Goal: Task Accomplishment & Management: Complete application form

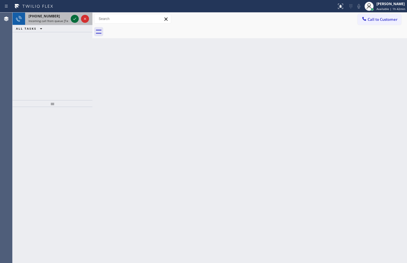
click at [74, 17] on icon at bounding box center [74, 18] width 7 height 7
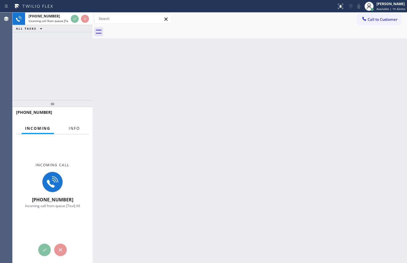
click at [74, 126] on span "Info" at bounding box center [74, 128] width 11 height 5
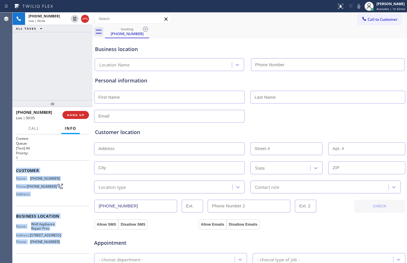
drag, startPoint x: 15, startPoint y: 169, endPoint x: 56, endPoint y: 247, distance: 87.7
click at [56, 247] on div "Context Queue: [Test] All Priority: 1 Customer Name: [PHONE_NUMBER] Phone: [PHO…" at bounding box center [53, 198] width 80 height 128
copy div "Customer Name: [PHONE_NUMBER] Phone: [PHONE_NUMBER] Address: Business location …"
click at [73, 19] on icon at bounding box center [74, 19] width 3 height 4
click at [355, 5] on icon at bounding box center [358, 6] width 7 height 7
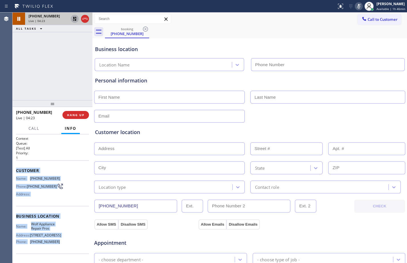
click at [76, 16] on icon at bounding box center [74, 18] width 7 height 7
click at [355, 8] on icon at bounding box center [358, 6] width 7 height 7
click at [75, 18] on icon at bounding box center [74, 19] width 3 height 4
click at [355, 6] on icon at bounding box center [358, 6] width 7 height 7
click at [74, 20] on icon at bounding box center [74, 18] width 7 height 7
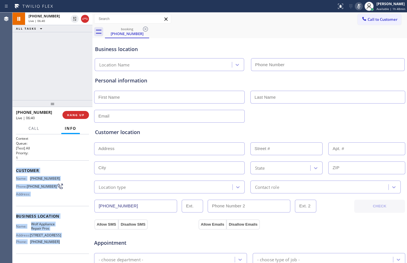
click at [355, 4] on icon at bounding box center [358, 6] width 7 height 7
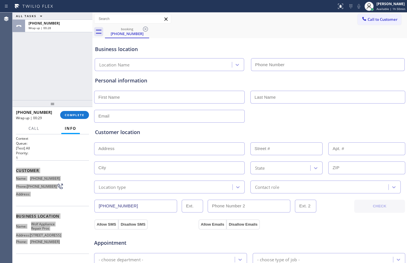
scroll to position [179, 0]
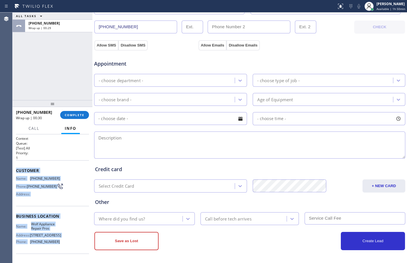
click at [160, 140] on textarea at bounding box center [249, 144] width 311 height 27
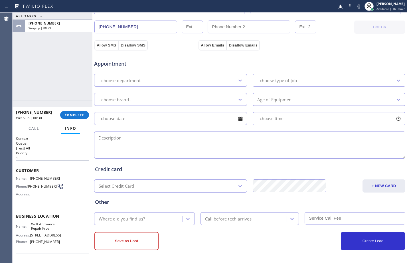
paste textarea "Wolf/stove/gas leak/don't know where it's coming from/not sure how old is the s…"
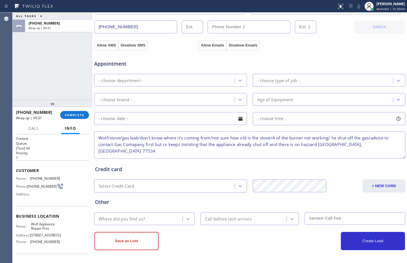
click at [365, 145] on textarea "Wolf/stove/gas leak/don't know where it's coming from/not sure how old is the s…" at bounding box center [249, 144] width 311 height 27
click at [321, 144] on textarea "Wolf/stove/gas leak/don't know where it's coming from/not sure how old is the s…" at bounding box center [249, 144] width 311 height 27
click at [373, 143] on textarea "Wolf/stove/gas leak/don't know where it's coming from/not sure how old is the s…" at bounding box center [249, 144] width 311 height 27
click at [376, 145] on textarea "Wolf/stove/gas leak/don't know where it's coming from/not sure how old is the s…" at bounding box center [249, 144] width 311 height 27
paste textarea "Wolf Appliance Repair Pros"
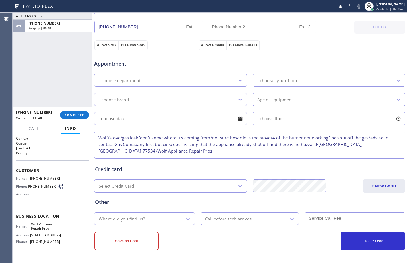
scroll to position [2, 0]
type textarea "Wolf/stove/gas leak/don't know where it's coming from/not sure how old is the s…"
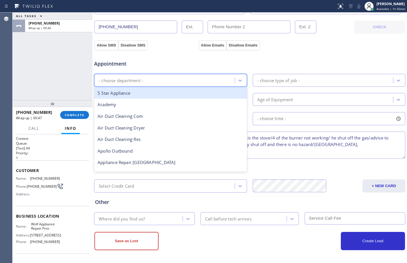
click at [144, 80] on div "- choose department -" at bounding box center [165, 80] width 139 height 10
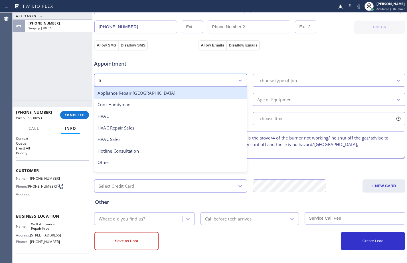
type input "hi"
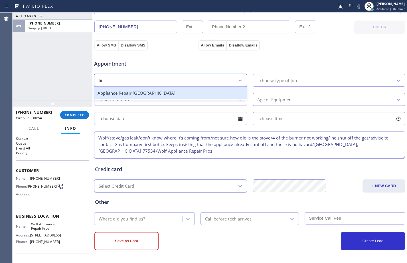
click at [165, 93] on div "Appliance Repair [GEOGRAPHIC_DATA]" at bounding box center [170, 93] width 153 height 12
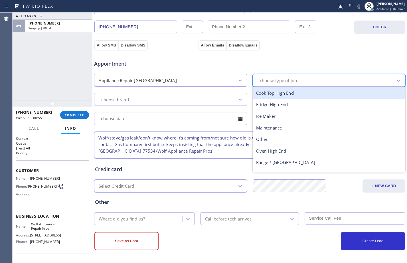
click at [278, 82] on div "- choose type of job -" at bounding box center [278, 80] width 42 height 7
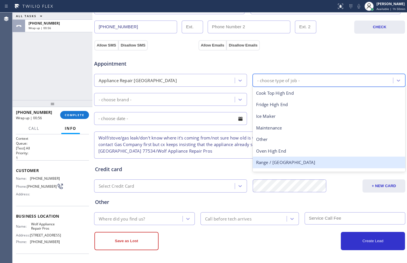
click at [277, 163] on div "Range / [GEOGRAPHIC_DATA]" at bounding box center [328, 162] width 153 height 12
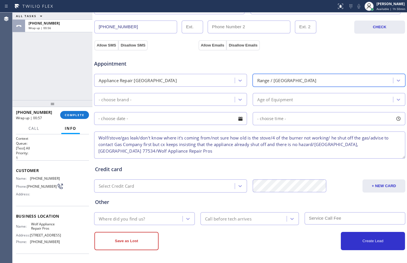
click at [151, 98] on div "- choose brand -" at bounding box center [165, 99] width 139 height 10
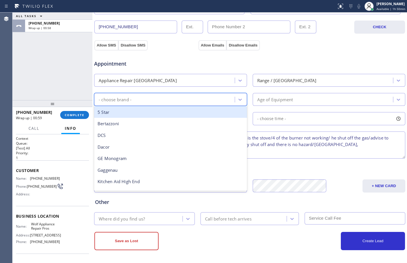
type input "w"
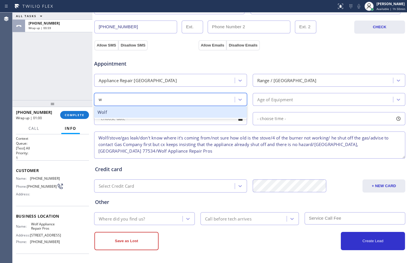
click at [144, 111] on div "Wolf" at bounding box center [170, 112] width 153 height 12
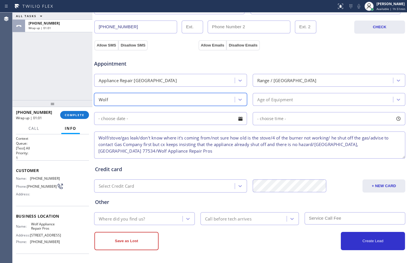
click at [268, 100] on div "Age of Equipment" at bounding box center [275, 99] width 36 height 7
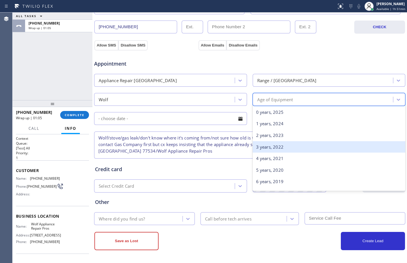
click at [277, 144] on div "3 years, 2022" at bounding box center [328, 147] width 153 height 12
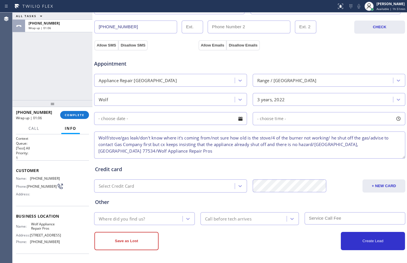
click at [157, 117] on input "text" at bounding box center [170, 118] width 153 height 13
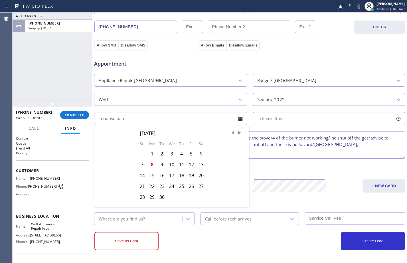
click at [325, 177] on div "Credit card Select Credit Card + NEW CARD CANCEL SAVE" at bounding box center [249, 176] width 311 height 33
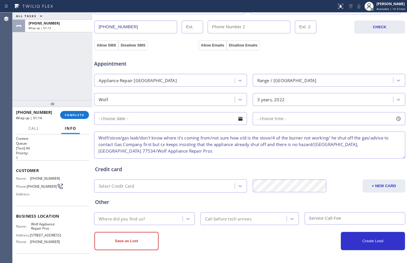
click at [149, 149] on textarea "Wolf/stove/gas leak/don't know where it's coming from/not sure how old is the s…" at bounding box center [249, 144] width 311 height 27
drag, startPoint x: 198, startPoint y: 150, endPoint x: 147, endPoint y: 149, distance: 51.0
click at [147, 149] on textarea "Wolf/stove/gas leak/don't know where it's coming from/not sure how old is the s…" at bounding box center [249, 144] width 311 height 27
paste textarea "VTA Offered- declin"
click at [173, 149] on textarea "Wolf/stove/gas leak/don't know where it's coming from/not sure how old is the s…" at bounding box center [249, 144] width 311 height 27
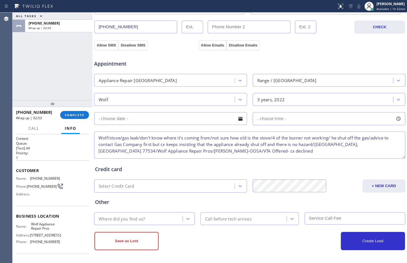
scroll to position [0, 0]
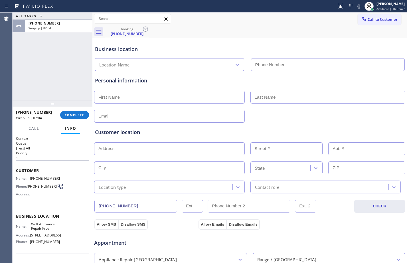
type textarea "Wolf/stove/gas leak/don't know where it's coming from/not sure how old is the s…"
click at [169, 102] on input "text" at bounding box center [169, 97] width 150 height 13
click at [119, 101] on input "Mr" at bounding box center [169, 97] width 150 height 13
type input "Mr."
click at [267, 95] on input "text" at bounding box center [327, 97] width 155 height 13
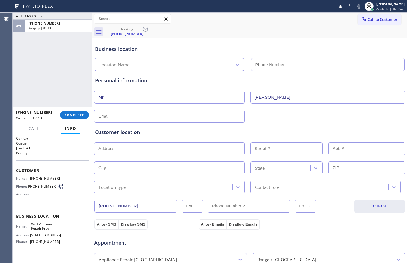
type input "[PERSON_NAME]"
click at [203, 120] on input "text" at bounding box center [169, 116] width 150 height 13
type input "[EMAIL_ADDRESS][DOMAIN_NAME]"
click at [176, 149] on input "text" at bounding box center [169, 148] width 150 height 13
type input "1"
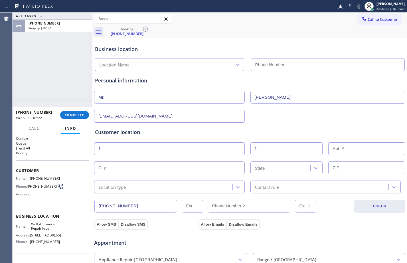
type input "1"
click at [116, 168] on input "text" at bounding box center [169, 167] width 150 height 13
paste input "Danbury"
type input "Danbury"
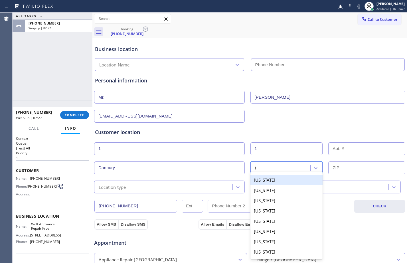
type input "te"
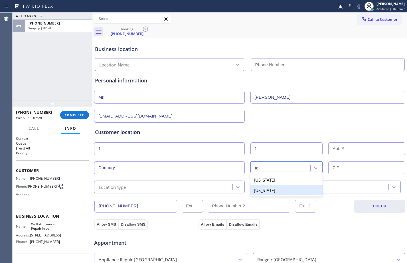
click at [277, 191] on div "[US_STATE]" at bounding box center [286, 190] width 72 height 10
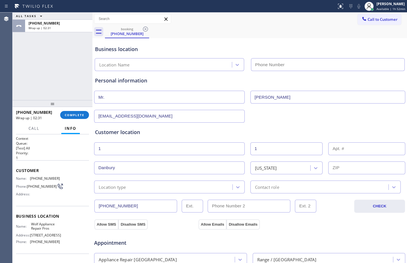
click at [361, 145] on input "text" at bounding box center [366, 148] width 77 height 13
click at [354, 174] on input "text" at bounding box center [366, 167] width 77 height 13
paste input "77534"
type input "77534"
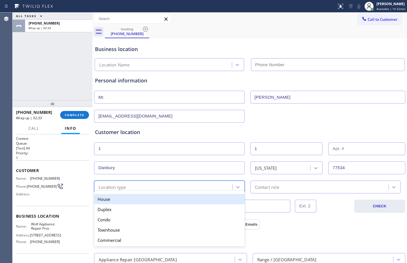
click at [184, 189] on div "Location type" at bounding box center [164, 187] width 136 height 10
click at [143, 200] on div "House" at bounding box center [169, 199] width 150 height 10
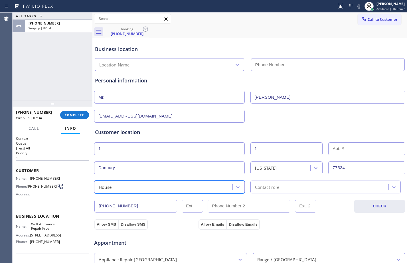
click at [299, 187] on div "Contact role" at bounding box center [320, 187] width 136 height 10
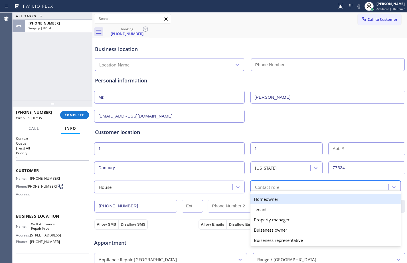
click at [263, 200] on div "Homeowner" at bounding box center [325, 199] width 150 height 10
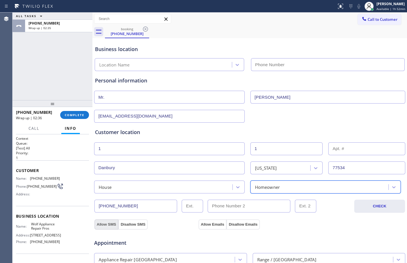
click at [103, 225] on button "Allow SMS" at bounding box center [106, 224] width 24 height 10
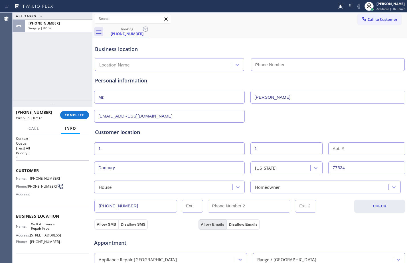
click at [217, 225] on button "Allow Emails" at bounding box center [212, 224] width 28 height 10
click at [313, 63] on input "text" at bounding box center [328, 64] width 154 height 13
paste input "877) 684-1061"
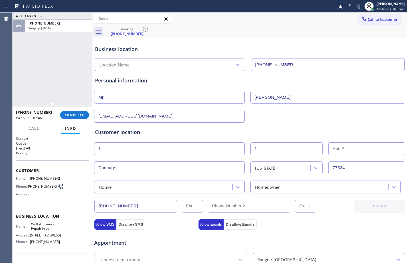
type input "[PHONE_NUMBER]"
click at [148, 58] on div "Location Name" at bounding box center [169, 64] width 149 height 13
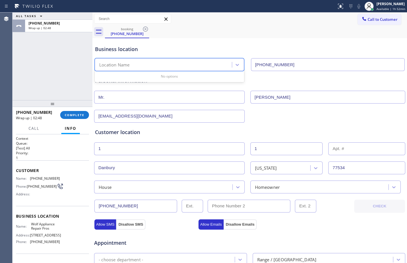
paste input "Wolf Appliance Repair Pros"
type input "Wolf Appliance Repair Pros"
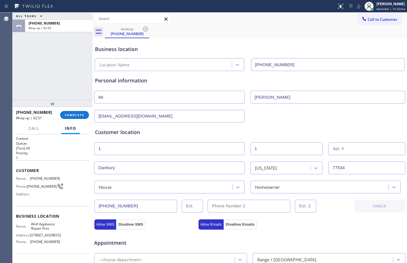
click at [48, 74] on div "ALL TASKS ALL TASKS ACTIVE TASKS TASKS IN WRAP UP [PHONE_NUMBER] Wrap up | 02:50" at bounding box center [53, 56] width 80 height 87
click at [187, 70] on div "Personal information Mr. Nick [EMAIL_ADDRESS][DOMAIN_NAME]" at bounding box center [249, 96] width 311 height 54
click at [207, 64] on div "Location Name" at bounding box center [163, 65] width 135 height 10
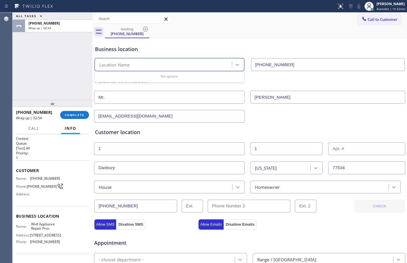
paste input "Wolf Appliance Repair Pros"
type input "Wolf Appliance Repair Pros"
drag, startPoint x: 183, startPoint y: 66, endPoint x: 89, endPoint y: 68, distance: 94.3
click at [90, 68] on div "ALL TASKS ALL TASKS ACTIVE TASKS TASKS IN WRAP UP [PHONE_NUMBER] Wrap up | 02:5…" at bounding box center [210, 138] width 394 height 250
click at [314, 77] on div "Personal information" at bounding box center [249, 81] width 309 height 8
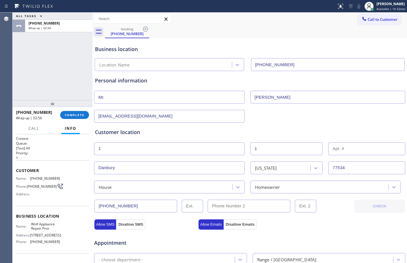
click at [313, 68] on input "[PHONE_NUMBER]" at bounding box center [328, 64] width 154 height 13
drag, startPoint x: 313, startPoint y: 68, endPoint x: 162, endPoint y: 40, distance: 153.6
click at [162, 40] on div "Business location Location Name [PHONE_NUMBER]" at bounding box center [249, 55] width 311 height 31
type input "(___) ___-____"
click at [209, 84] on div "Personal information" at bounding box center [249, 81] width 309 height 8
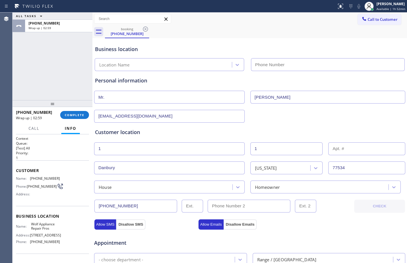
scroll to position [179, 0]
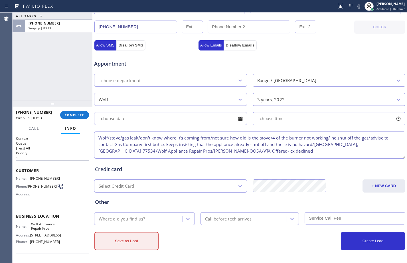
click at [136, 238] on button "Save as Lost" at bounding box center [126, 241] width 64 height 18
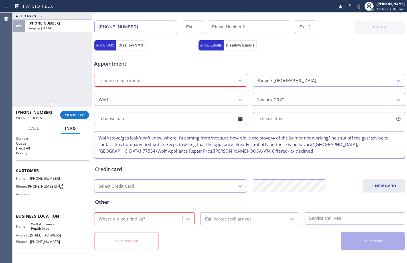
click at [177, 74] on div "- choose department -" at bounding box center [170, 80] width 153 height 13
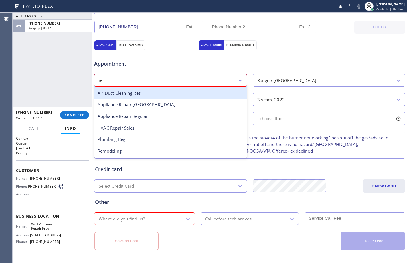
type input "r"
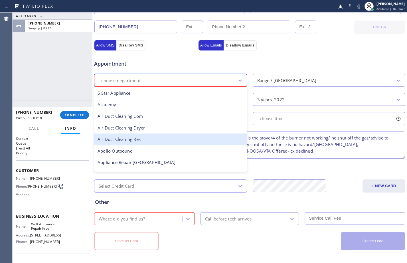
type input "h"
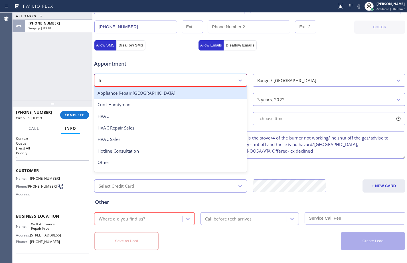
click at [171, 93] on div "Appliance Repair [GEOGRAPHIC_DATA]" at bounding box center [170, 93] width 153 height 12
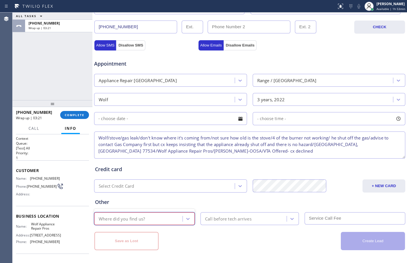
click at [160, 223] on div "Where did you find us?" at bounding box center [139, 218] width 87 height 10
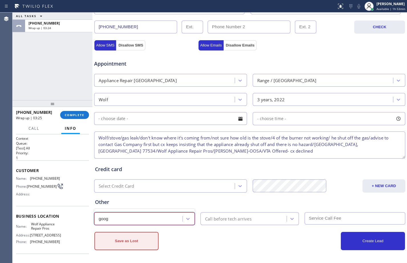
type input "googl"
click at [189, 219] on div at bounding box center [188, 218] width 10 height 10
click at [159, 221] on div "Where did you find us?" at bounding box center [139, 218] width 87 height 10
click at [148, 216] on div "Where did you find us?" at bounding box center [139, 218] width 87 height 10
click at [169, 200] on div "Other" at bounding box center [249, 202] width 309 height 8
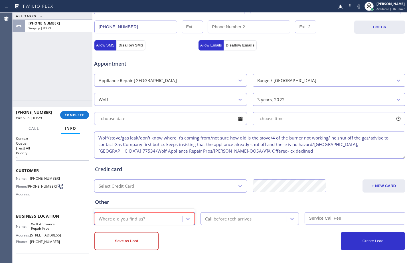
click at [144, 217] on div "Where did you find us?" at bounding box center [122, 218] width 46 height 7
type input "Google"
click at [187, 214] on div at bounding box center [188, 218] width 10 height 10
click at [376, 5] on div "[PERSON_NAME]" at bounding box center [390, 3] width 29 height 5
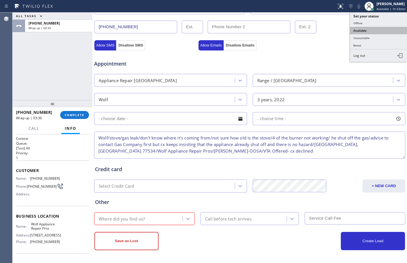
click at [362, 33] on button "Available" at bounding box center [378, 30] width 57 height 7
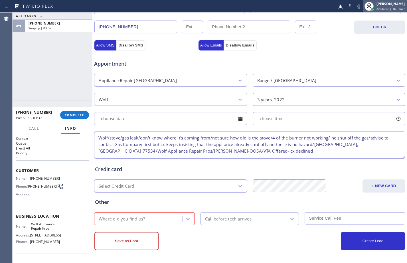
click at [380, 1] on div "[PERSON_NAME] Available | 1h 53min" at bounding box center [384, 6] width 44 height 13
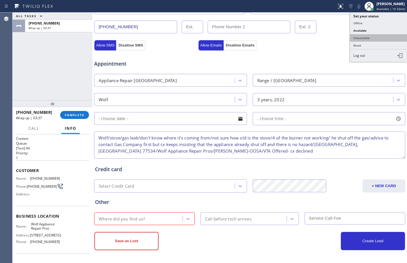
click at [361, 39] on button "Unavailable" at bounding box center [378, 37] width 57 height 7
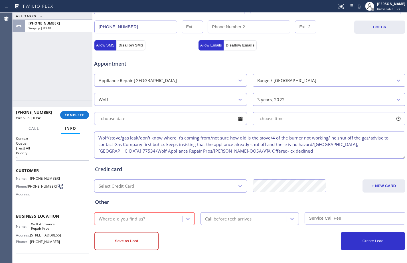
click at [246, 143] on textarea "Wolf/stove/gas leak/don't know where it's coming from/not sure how old is the s…" at bounding box center [249, 144] width 311 height 27
click at [240, 150] on textarea "Wolf/stove/gas leak/don't know where it's coming from/not sure how old is the s…" at bounding box center [249, 144] width 311 height 27
drag, startPoint x: 240, startPoint y: 150, endPoint x: 94, endPoint y: 138, distance: 146.1
click at [94, 138] on textarea "Wolf/stove/gas leak/don't know where it's coming from/not sure how old is the s…" at bounding box center [249, 144] width 311 height 27
click at [82, 117] on button "COMPLETE" at bounding box center [74, 115] width 29 height 8
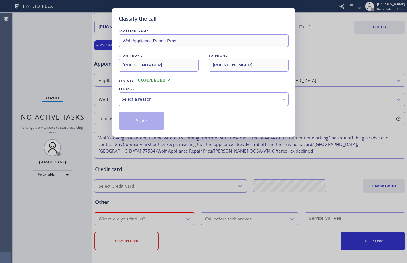
click at [202, 98] on div "Select a reason" at bounding box center [204, 99] width 164 height 7
click at [137, 120] on button "Save" at bounding box center [142, 120] width 46 height 18
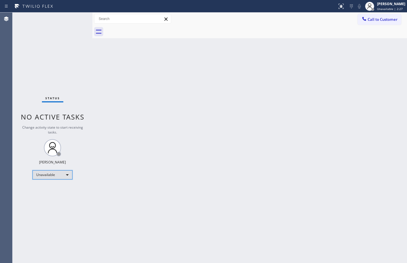
click at [59, 174] on div "Unavailable" at bounding box center [52, 174] width 40 height 9
click at [45, 202] on li "Break" at bounding box center [52, 204] width 39 height 7
click at [72, 38] on div "Status No active tasks Change activity state to start receiving tasks. [PERSON_…" at bounding box center [53, 138] width 80 height 250
click at [60, 176] on div "Break" at bounding box center [52, 174] width 40 height 9
click at [53, 190] on li "Available" at bounding box center [52, 189] width 39 height 7
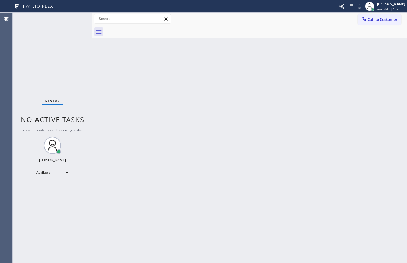
click at [75, 77] on div "Status No active tasks You are ready to start receiving tasks. [PERSON_NAME] Av…" at bounding box center [53, 138] width 80 height 250
click at [59, 58] on div "Status No active tasks You are ready to start receiving tasks. [PERSON_NAME] Av…" at bounding box center [53, 138] width 80 height 250
click at [43, 30] on div "Status No active tasks You are ready to start receiving tasks. [PERSON_NAME] Av…" at bounding box center [53, 138] width 80 height 250
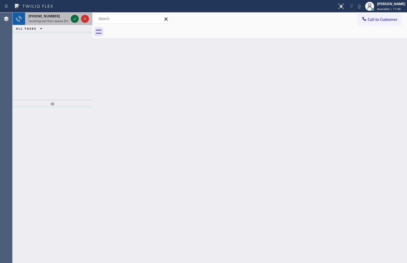
click at [76, 20] on icon at bounding box center [74, 18] width 7 height 7
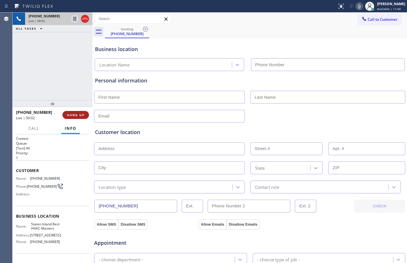
click at [77, 114] on span "HANG UP" at bounding box center [75, 115] width 17 height 4
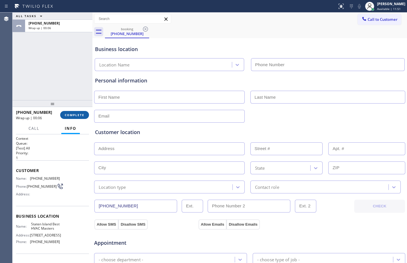
click at [77, 114] on span "COMPLETE" at bounding box center [75, 115] width 20 height 4
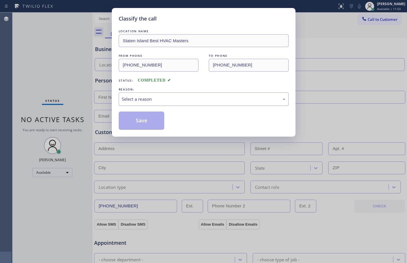
click at [178, 103] on div "Select a reason" at bounding box center [204, 98] width 170 height 13
click at [143, 117] on button "Save" at bounding box center [142, 120] width 46 height 18
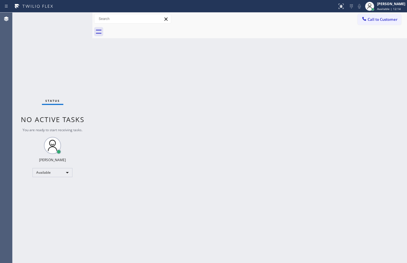
click at [55, 69] on div "Status No active tasks You are ready to start receiving tasks. [PERSON_NAME] Av…" at bounding box center [53, 138] width 80 height 250
click at [77, 67] on div "Status No active tasks You are ready to start receiving tasks. [PERSON_NAME] Av…" at bounding box center [53, 138] width 80 height 250
click at [64, 88] on div "Status No active tasks You are ready to start receiving tasks. [PERSON_NAME] Av…" at bounding box center [53, 138] width 80 height 250
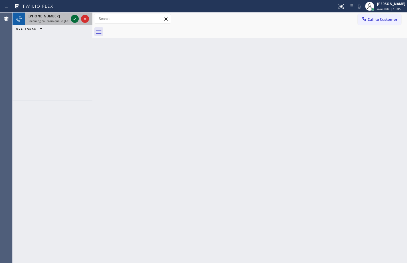
click at [74, 22] on icon at bounding box center [74, 18] width 7 height 7
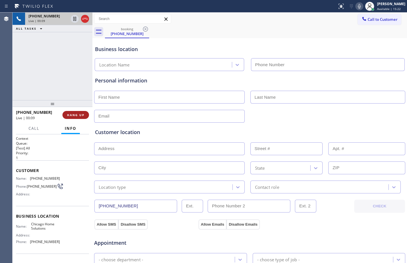
click at [74, 112] on button "HANG UP" at bounding box center [75, 115] width 26 height 8
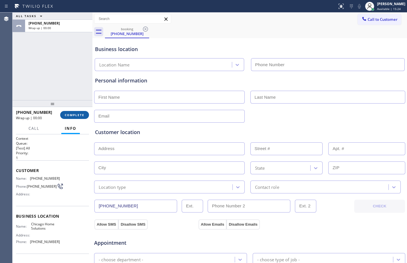
click at [77, 115] on span "COMPLETE" at bounding box center [75, 115] width 20 height 4
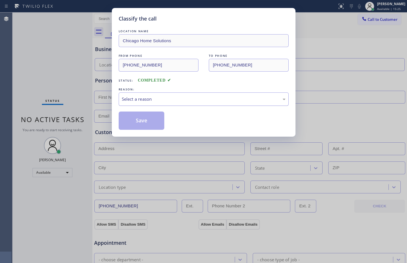
click at [201, 95] on div "Select a reason" at bounding box center [204, 98] width 170 height 13
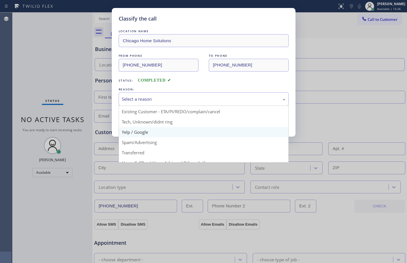
scroll to position [36, 0]
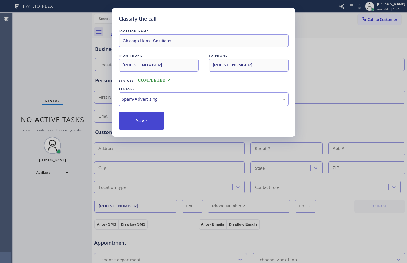
click at [146, 119] on button "Save" at bounding box center [142, 120] width 46 height 18
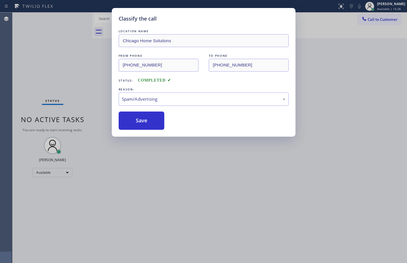
click at [61, 42] on div "Classify the call LOCATION NAME Chicago Home Solutions FROM PHONE [PHONE_NUMBER…" at bounding box center [203, 131] width 407 height 263
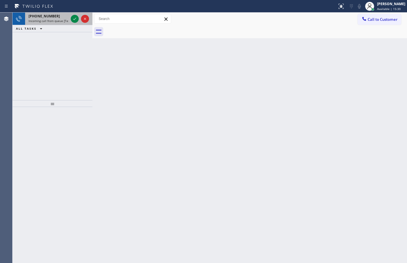
click at [55, 19] on div "[PHONE_NUMBER] Incoming call from queue [Test] All" at bounding box center [47, 19] width 44 height 13
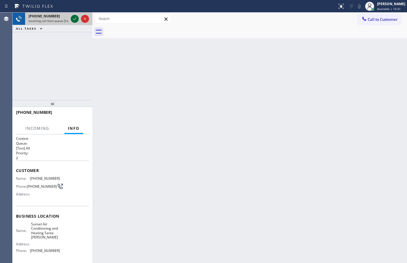
click at [74, 18] on icon at bounding box center [74, 18] width 7 height 7
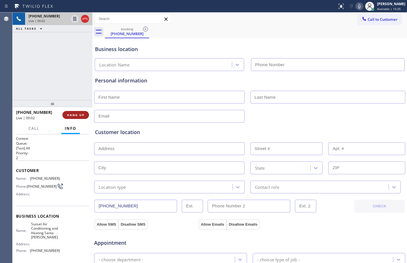
click at [78, 117] on span "HANG UP" at bounding box center [75, 115] width 17 height 4
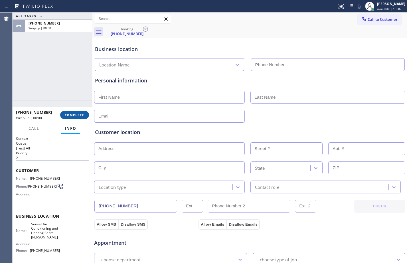
click at [76, 114] on span "COMPLETE" at bounding box center [75, 115] width 20 height 4
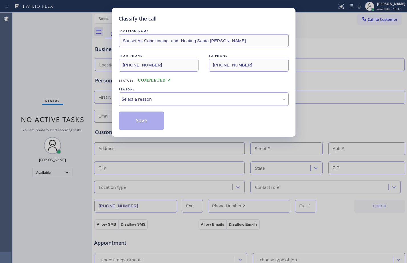
drag, startPoint x: 216, startPoint y: 100, endPoint x: 204, endPoint y: 105, distance: 12.5
click at [216, 100] on div "Select a reason" at bounding box center [204, 99] width 164 height 7
click at [139, 118] on button "Save" at bounding box center [142, 120] width 46 height 18
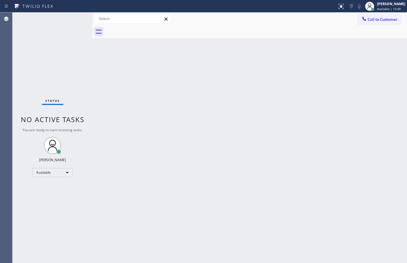
click at [76, 43] on div "Status No active tasks You are ready to start receiving tasks. [PERSON_NAME] Av…" at bounding box center [53, 138] width 80 height 250
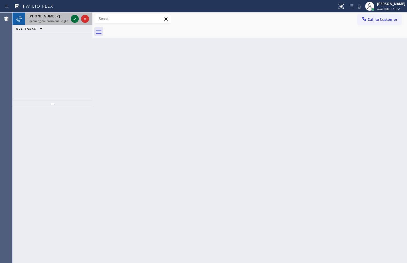
click at [76, 19] on icon at bounding box center [74, 18] width 7 height 7
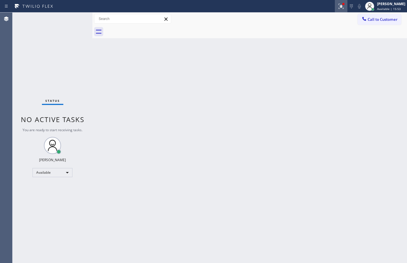
drag, startPoint x: 335, startPoint y: 8, endPoint x: 336, endPoint y: 15, distance: 6.9
click at [337, 8] on icon at bounding box center [340, 6] width 7 height 7
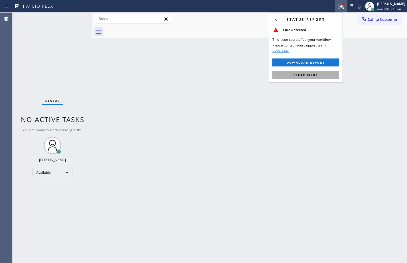
click at [313, 75] on span "Clear issue" at bounding box center [305, 75] width 25 height 4
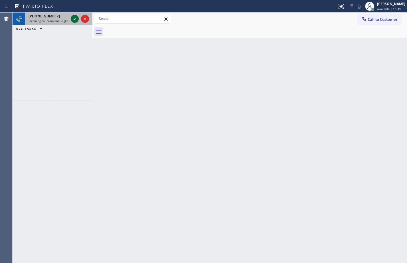
click at [73, 19] on icon at bounding box center [74, 18] width 7 height 7
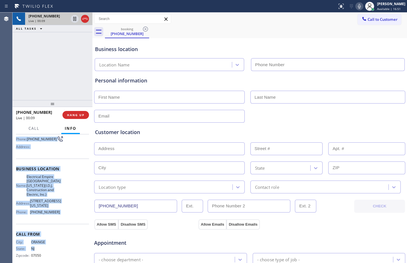
scroll to position [53, 0]
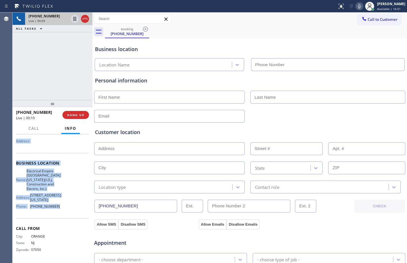
drag, startPoint x: 15, startPoint y: 172, endPoint x: 66, endPoint y: 217, distance: 68.2
click at [66, 217] on div "Context Queue: [Test] All Priority: 1 Customer Name: [PHONE_NUMBER] Phone: [PHO…" at bounding box center [53, 198] width 80 height 128
copy div "Customer Name: [PHONE_NUMBER] Phone: [PHONE_NUMBER] Address: Business location …"
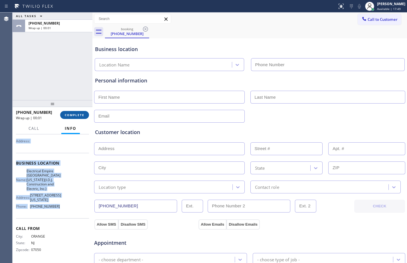
click at [69, 111] on button "COMPLETE" at bounding box center [74, 115] width 29 height 8
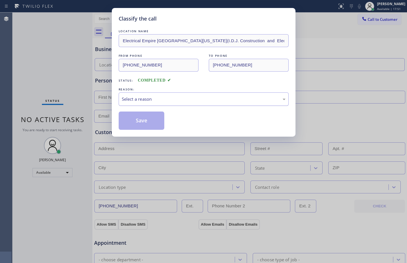
click at [203, 100] on div "Select a reason" at bounding box center [204, 99] width 164 height 7
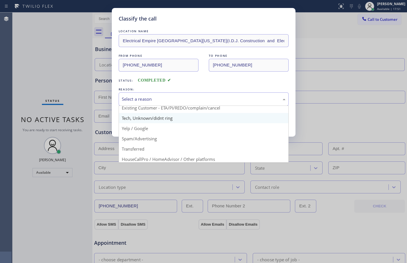
scroll to position [36, 0]
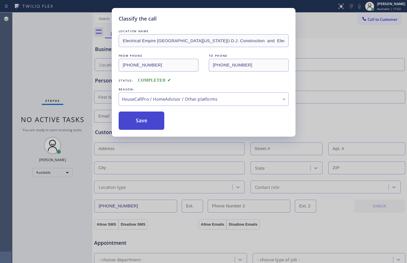
click at [162, 121] on button "Save" at bounding box center [142, 120] width 46 height 18
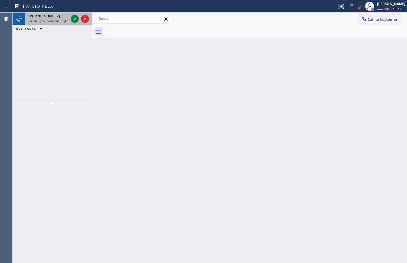
drag, startPoint x: 50, startPoint y: 15, endPoint x: 60, endPoint y: 22, distance: 12.2
click at [50, 15] on span "[PHONE_NUMBER]" at bounding box center [43, 16] width 31 height 5
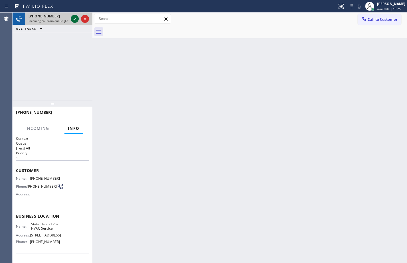
click at [72, 20] on icon at bounding box center [74, 18] width 7 height 7
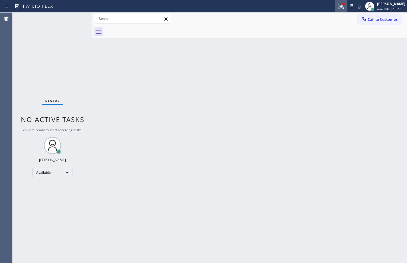
click at [340, 6] on icon at bounding box center [340, 6] width 7 height 7
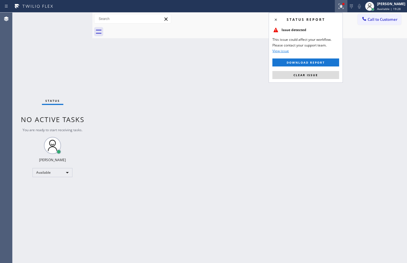
click at [315, 79] on div "Status report Issue detected This issue could affect your workflow. Please cont…" at bounding box center [305, 48] width 74 height 70
click at [315, 72] on button "Clear issue" at bounding box center [305, 75] width 67 height 8
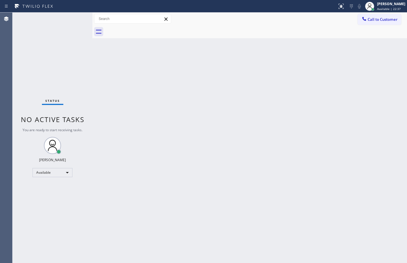
click at [62, 39] on div "Status No active tasks You are ready to start receiving tasks. [PERSON_NAME] Av…" at bounding box center [53, 138] width 80 height 250
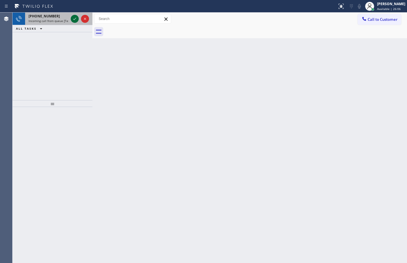
click at [75, 18] on icon at bounding box center [74, 18] width 7 height 7
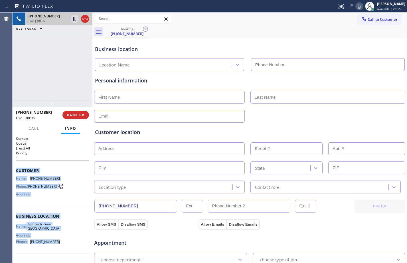
drag, startPoint x: 15, startPoint y: 169, endPoint x: 69, endPoint y: 243, distance: 91.8
click at [69, 243] on div "Context Queue: [Test] All Priority: 1 Customer Name: [PHONE_NUMBER] Phone: [PHO…" at bounding box center [53, 198] width 80 height 128
copy div "Customer Name: [PHONE_NUMBER] Phone: [PHONE_NUMBER] Address: Business location …"
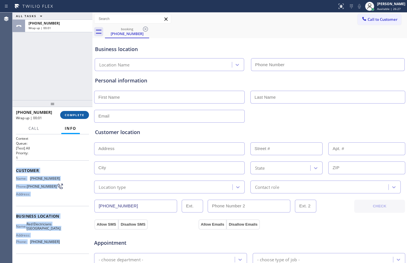
click at [72, 118] on button "COMPLETE" at bounding box center [74, 115] width 29 height 8
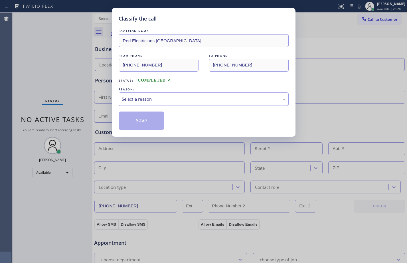
click at [173, 104] on div "Select a reason" at bounding box center [204, 98] width 170 height 13
click at [151, 117] on button "Save" at bounding box center [142, 120] width 46 height 18
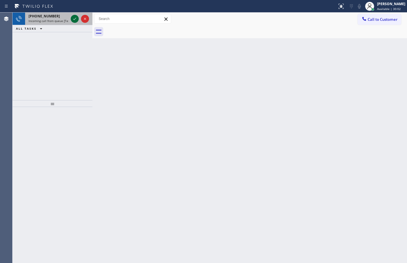
click at [72, 19] on icon at bounding box center [74, 18] width 7 height 7
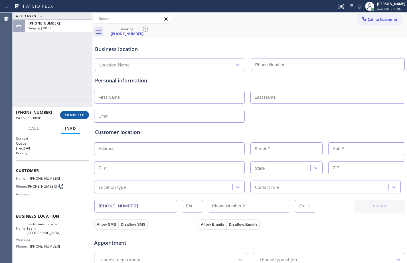
click at [82, 112] on button "COMPLETE" at bounding box center [74, 115] width 29 height 8
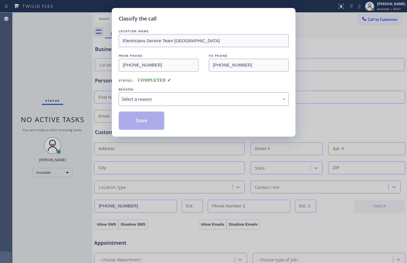
click at [207, 99] on div "Select a reason" at bounding box center [204, 99] width 164 height 7
click at [141, 123] on button "Save" at bounding box center [142, 120] width 46 height 18
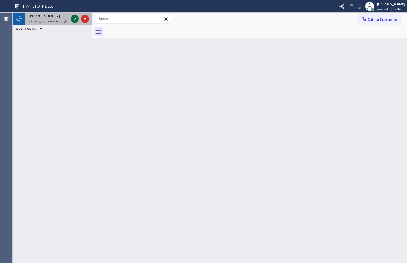
click at [75, 20] on icon at bounding box center [74, 18] width 7 height 7
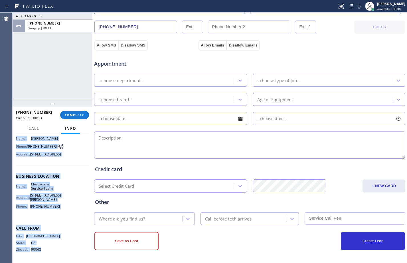
scroll to position [60, 0]
drag, startPoint x: 15, startPoint y: 172, endPoint x: 78, endPoint y: 210, distance: 72.9
click at [78, 210] on div "Context Queue: [Test] All Priority: 2 Customer Name: [PERSON_NAME] Phone: [PHON…" at bounding box center [53, 198] width 80 height 128
copy div "Customer Name: [PERSON_NAME] Phone: [PHONE_NUMBER] Address: [STREET_ADDRESS] Bu…"
click at [70, 114] on span "COMPLETE" at bounding box center [75, 115] width 20 height 4
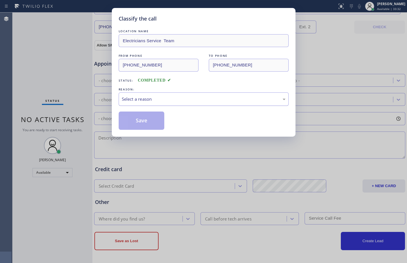
click at [172, 97] on div "Select a reason" at bounding box center [204, 99] width 164 height 7
click at [133, 115] on button "Save" at bounding box center [142, 120] width 46 height 18
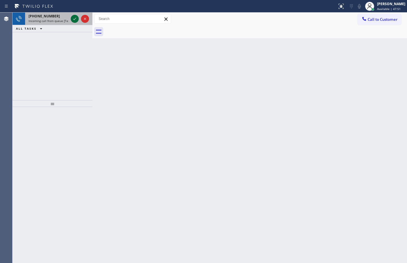
click at [75, 18] on icon at bounding box center [74, 18] width 7 height 7
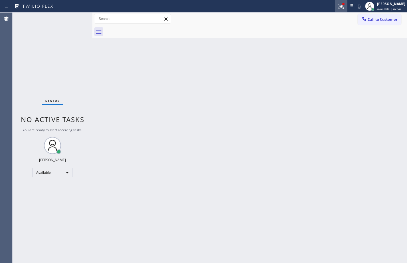
click at [338, 7] on icon at bounding box center [340, 6] width 7 height 7
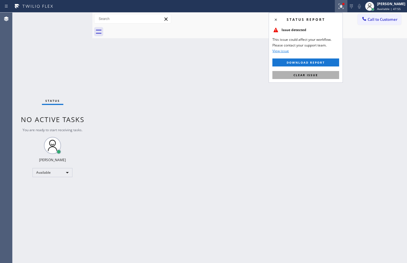
click at [316, 75] on span "Clear issue" at bounding box center [305, 75] width 25 height 4
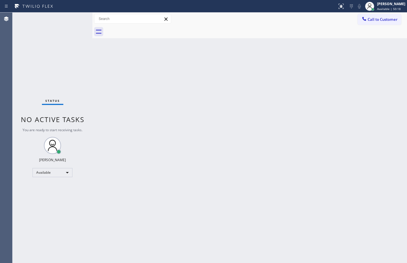
click at [71, 73] on div "Status No active tasks You are ready to start receiving tasks. [PERSON_NAME] Av…" at bounding box center [53, 138] width 80 height 250
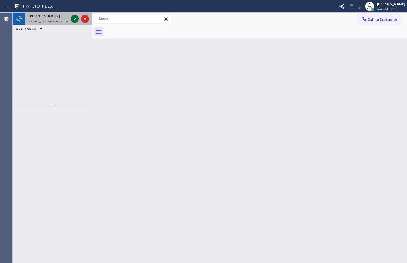
click at [76, 15] on button at bounding box center [75, 19] width 8 height 8
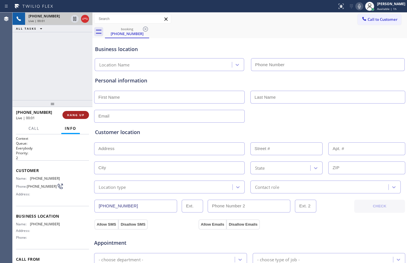
click at [68, 112] on button "HANG UP" at bounding box center [75, 115] width 26 height 8
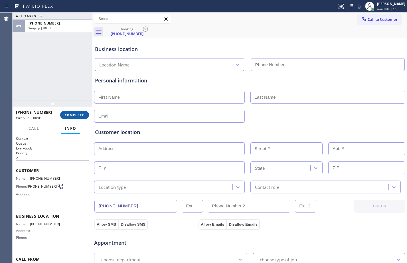
click at [70, 114] on span "COMPLETE" at bounding box center [75, 115] width 20 height 4
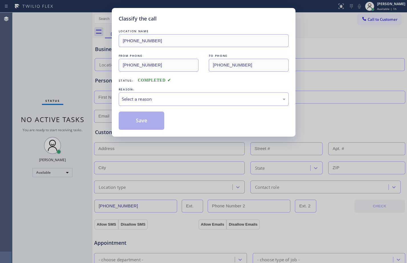
click at [216, 101] on div "Select a reason" at bounding box center [204, 99] width 164 height 7
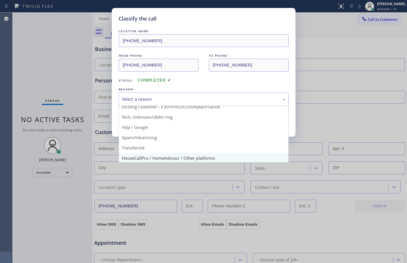
scroll to position [36, 0]
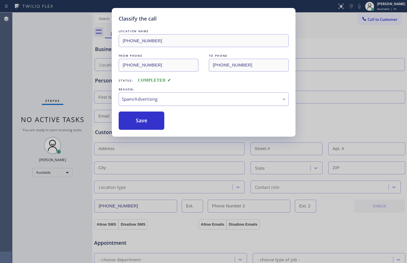
click at [151, 97] on div "Spam/Advertising" at bounding box center [204, 99] width 164 height 7
click at [139, 127] on button "Save" at bounding box center [142, 120] width 46 height 18
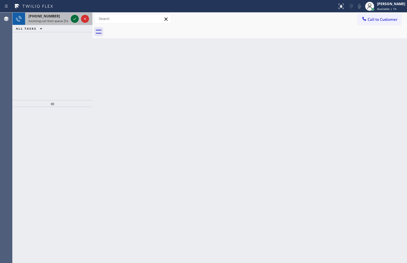
click at [73, 19] on icon at bounding box center [74, 18] width 7 height 7
click at [73, 21] on icon at bounding box center [74, 18] width 7 height 7
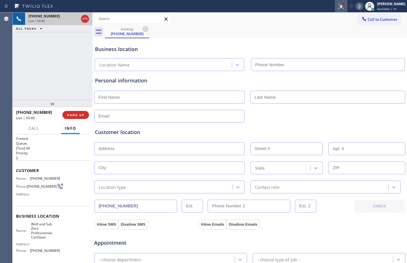
click at [337, 8] on icon at bounding box center [340, 6] width 7 height 7
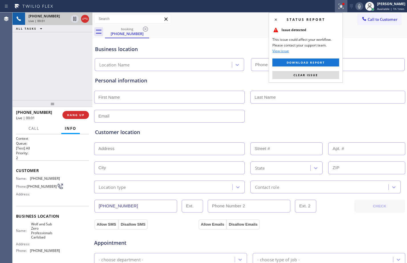
click at [299, 80] on div "Status report Issue detected This issue could affect your workflow. Please cont…" at bounding box center [305, 48] width 74 height 70
click at [288, 74] on button "Clear issue" at bounding box center [305, 75] width 67 height 8
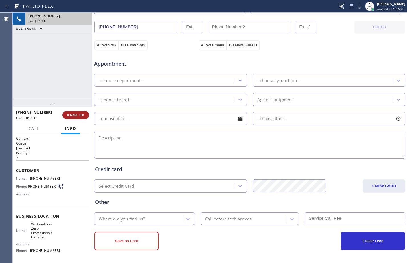
click at [75, 116] on span "HANG UP" at bounding box center [75, 115] width 17 height 4
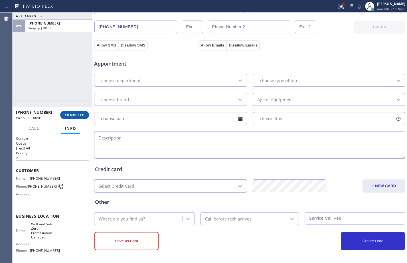
click at [75, 116] on span "COMPLETE" at bounding box center [75, 115] width 20 height 4
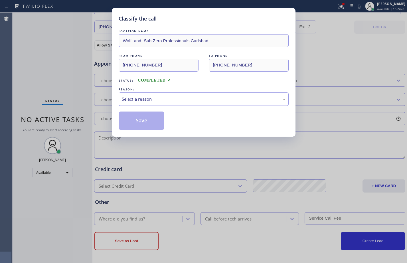
click at [175, 99] on div "Select a reason" at bounding box center [204, 99] width 164 height 7
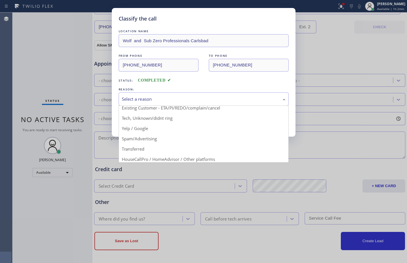
scroll to position [36, 0]
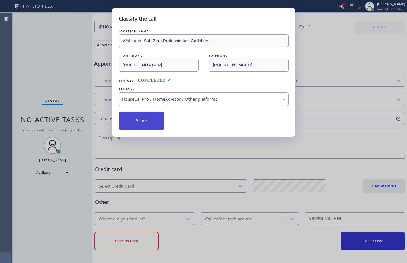
click at [136, 117] on button "Save" at bounding box center [142, 120] width 46 height 18
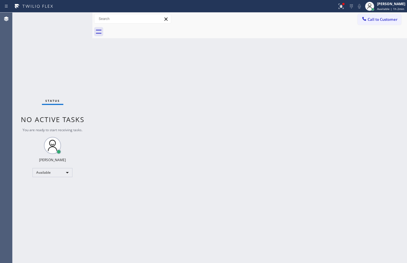
drag, startPoint x: 333, startPoint y: 11, endPoint x: 324, endPoint y: 31, distance: 21.8
click at [334, 11] on button at bounding box center [340, 6] width 13 height 13
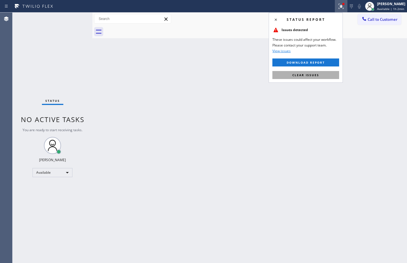
click at [305, 72] on button "Clear issues" at bounding box center [305, 75] width 67 height 8
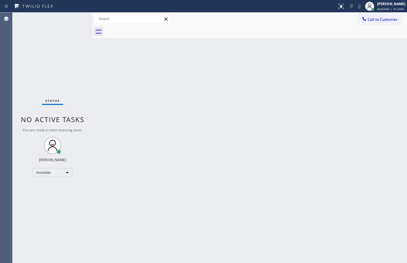
click at [306, 105] on div "Back to Dashboard Change Sender ID Customers Technicians Select a contact Outbo…" at bounding box center [249, 138] width 314 height 250
click at [105, 21] on input "text" at bounding box center [132, 18] width 76 height 9
click at [275, 96] on div "Back to Dashboard Change Sender ID Customers Technicians Select a contact Outbo…" at bounding box center [249, 138] width 314 height 250
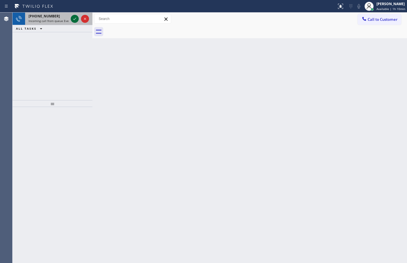
click at [76, 21] on icon at bounding box center [74, 18] width 7 height 7
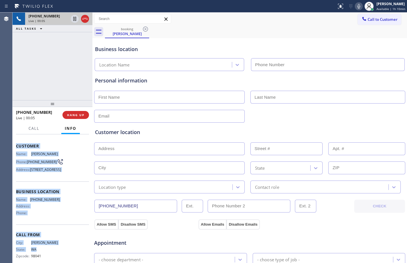
scroll to position [34, 0]
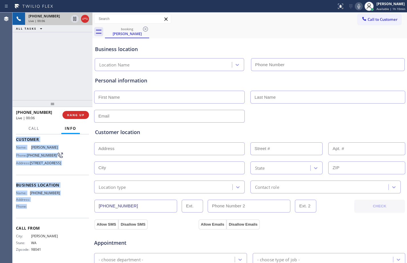
drag, startPoint x: 16, startPoint y: 168, endPoint x: 61, endPoint y: 219, distance: 67.6
click at [61, 219] on div "Context Queue: Everybody Priority: 1 Customer Name: [PERSON_NAME] Phone: [PHONE…" at bounding box center [52, 183] width 73 height 156
copy div "Customer Name: [PERSON_NAME] Phone: [PHONE_NUMBER] Address: [STREET_ADDRESS] Bu…"
click at [75, 21] on icon at bounding box center [74, 19] width 3 height 4
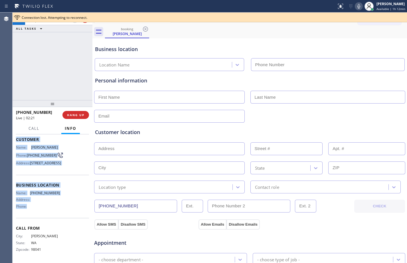
click at [356, 8] on icon at bounding box center [358, 6] width 7 height 7
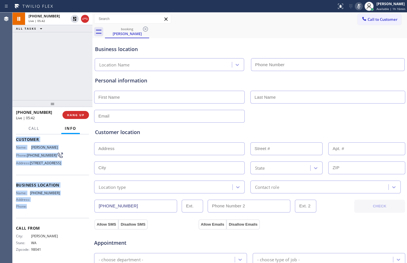
click at [63, 46] on div "[PHONE_NUMBER] Live | 05:42 ALL TASKS ALL TASKS ACTIVE TASKS TASKS IN WRAP UP" at bounding box center [53, 56] width 80 height 87
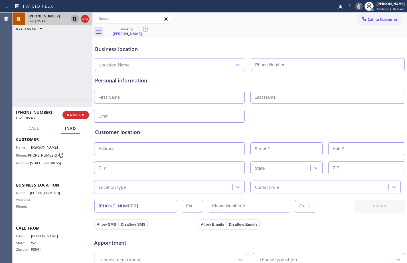
click at [73, 19] on icon at bounding box center [74, 18] width 7 height 7
click at [354, 6] on div at bounding box center [358, 6] width 8 height 7
click at [54, 62] on div "[PHONE_NUMBER] Live | 09:12 ALL TASKS ALL TASKS ACTIVE TASKS TASKS IN WRAP UP" at bounding box center [53, 56] width 80 height 87
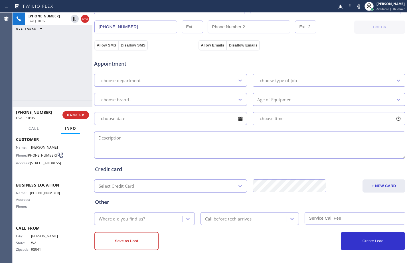
click at [69, 79] on div "[PHONE_NUMBER] Live | 10:05 ALL TASKS ALL TASKS ACTIVE TASKS TASKS IN WRAP UP" at bounding box center [53, 56] width 80 height 87
click at [77, 116] on span "HANG UP" at bounding box center [75, 115] width 17 height 4
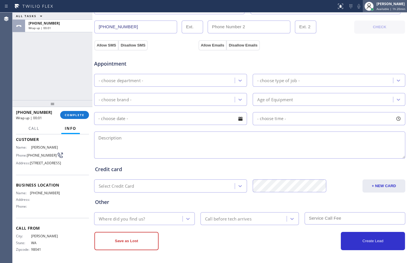
click at [381, 7] on span "Available | 1h 20min" at bounding box center [390, 9] width 29 height 4
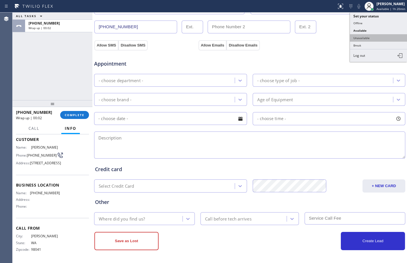
click at [368, 38] on button "Unavailable" at bounding box center [378, 37] width 57 height 7
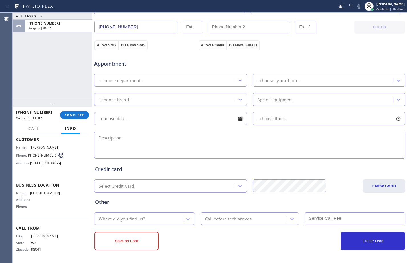
scroll to position [0, 0]
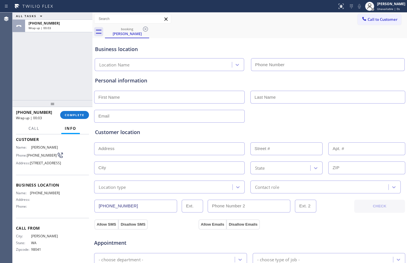
click at [152, 92] on input "text" at bounding box center [169, 97] width 150 height 13
type input "[PERSON_NAME]"
click at [137, 117] on input "text" at bounding box center [169, 116] width 150 height 13
paste input "[EMAIL_ADDRESS][DOMAIN_NAME]"
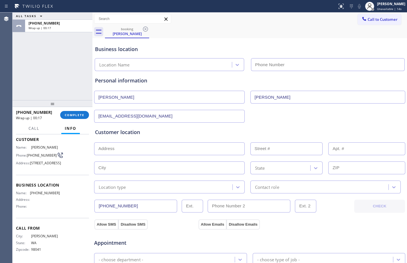
type input "[EMAIL_ADDRESS][DOMAIN_NAME]"
click at [174, 189] on div "Location type" at bounding box center [164, 187] width 136 height 10
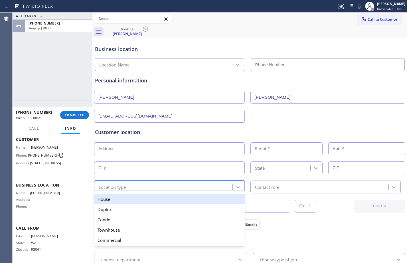
click at [135, 199] on div "House" at bounding box center [169, 199] width 150 height 10
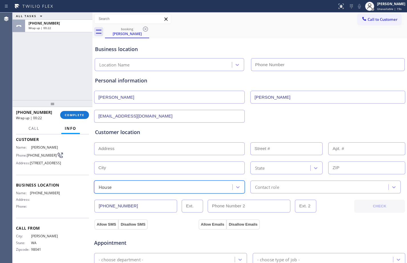
click at [306, 179] on div "option House, selected. 5 results available. Select is focused ,type to refine …" at bounding box center [249, 186] width 312 height 14
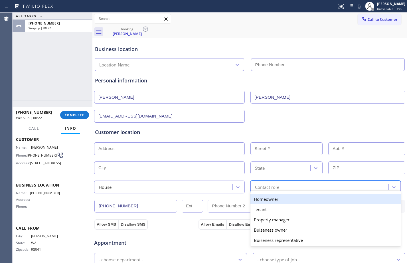
click at [303, 183] on div "Contact role" at bounding box center [320, 187] width 136 height 10
click at [278, 197] on div "Homeowner" at bounding box center [325, 199] width 150 height 10
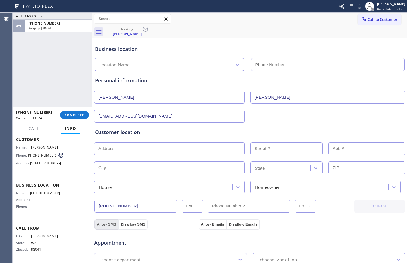
click at [105, 219] on button "Allow SMS" at bounding box center [106, 224] width 24 height 10
click at [209, 218] on div "Allow SMS Disallow SMS Allow Emails Disallow Emails" at bounding box center [249, 223] width 312 height 11
click at [209, 224] on button "Allow Emails" at bounding box center [212, 224] width 28 height 10
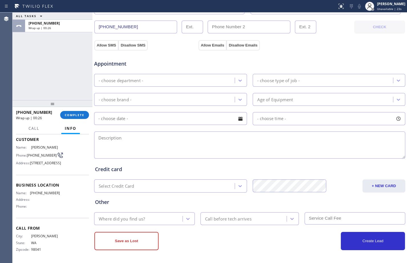
click at [145, 76] on div "- choose department -" at bounding box center [165, 80] width 139 height 10
click at [328, 145] on textarea at bounding box center [249, 144] width 311 height 27
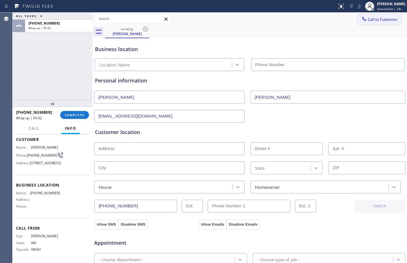
click at [368, 23] on button "Call to Customer" at bounding box center [379, 19] width 44 height 11
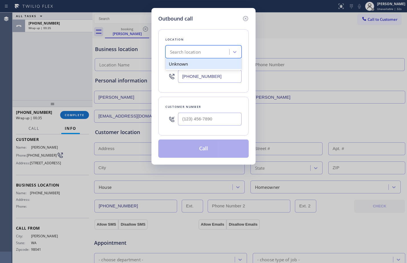
click at [201, 52] on div "Search location" at bounding box center [185, 52] width 31 height 7
type input "h"
type input "5 star"
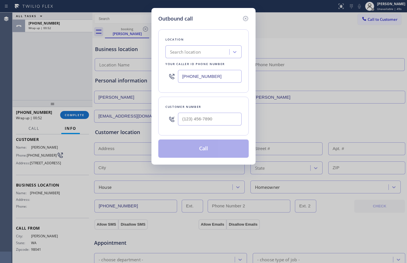
click at [66, 68] on div "Outbound call Location Search location Your caller id phone number [PHONE_NUMBE…" at bounding box center [203, 131] width 407 height 263
click at [207, 54] on div "Search location" at bounding box center [198, 52] width 62 height 10
click at [225, 83] on div "[PHONE_NUMBER]" at bounding box center [203, 76] width 76 height 19
drag, startPoint x: 225, startPoint y: 76, endPoint x: 67, endPoint y: 87, distance: 157.7
click at [67, 87] on div "Outbound call Location Search location Your caller id phone number [PHONE_NUMBE…" at bounding box center [203, 131] width 407 height 263
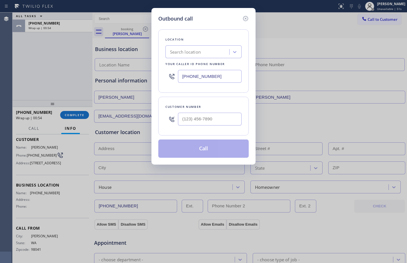
paste input "855) 731-4952"
type input "[PHONE_NUMBER]"
click at [211, 120] on input "(___) ___-____" at bounding box center [210, 119] width 64 height 13
paste input "425) 891-3752"
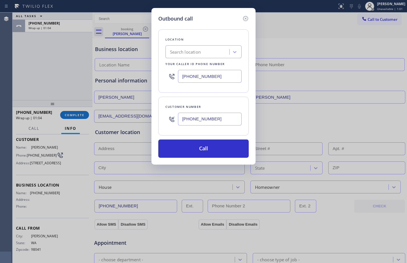
type input "[PHONE_NUMBER]"
click at [58, 71] on div "Outbound call Location Search location Your caller id phone number [PHONE_NUMBE…" at bounding box center [203, 131] width 407 height 263
drag, startPoint x: 222, startPoint y: 76, endPoint x: 136, endPoint y: 78, distance: 85.2
click at [136, 78] on div "Outbound call Location Search location Your caller id phone number [PHONE_NUMBE…" at bounding box center [203, 131] width 407 height 263
paste input "855) 731-4952"
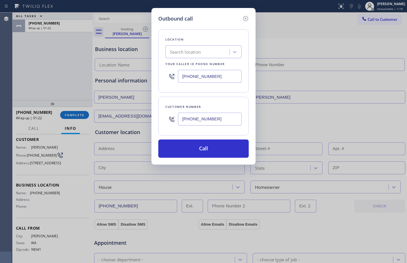
drag, startPoint x: 225, startPoint y: 76, endPoint x: 111, endPoint y: 72, distance: 113.4
click at [112, 73] on div "Outbound call Location Search location Your caller id phone number [PHONE_NUMBE…" at bounding box center [203, 131] width 407 height 263
paste input "855) 731-4952"
drag, startPoint x: 237, startPoint y: 75, endPoint x: 112, endPoint y: 73, distance: 124.5
click at [113, 73] on div "Outbound call Location Search location Your caller id phone number [PHONE_NUMBE…" at bounding box center [203, 131] width 407 height 263
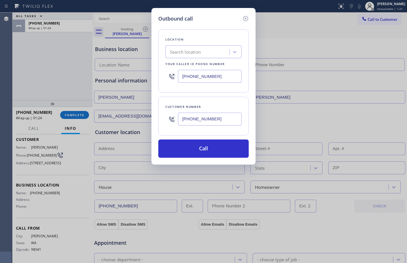
paste input "855) 731-4952"
click at [211, 151] on button "Call" at bounding box center [203, 148] width 90 height 18
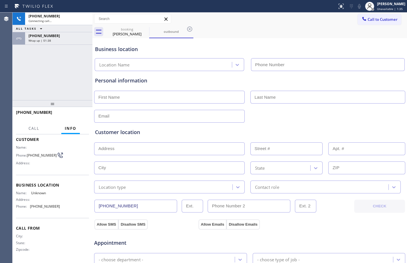
scroll to position [33, 0]
click at [85, 20] on icon at bounding box center [84, 18] width 7 height 7
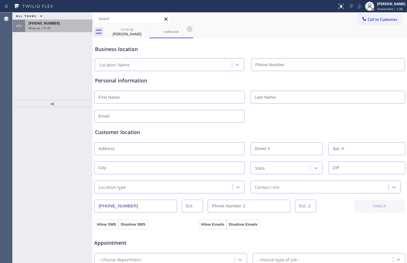
click at [64, 25] on div "[PHONE_NUMBER]" at bounding box center [58, 23] width 60 height 5
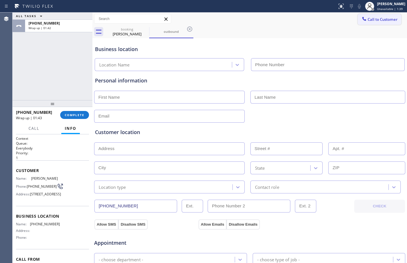
click at [382, 23] on button "Call to Customer" at bounding box center [379, 19] width 44 height 11
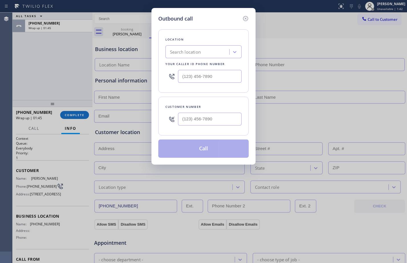
type input "(___) ___-____"
click at [229, 76] on input "(___) ___-____" at bounding box center [210, 76] width 64 height 13
click at [72, 66] on div "Outbound call Location Search location Your caller id phone number Customer num…" at bounding box center [203, 131] width 407 height 263
click at [209, 75] on input "(___) ___-____" at bounding box center [210, 76] width 64 height 13
paste input "855) 731-4952"
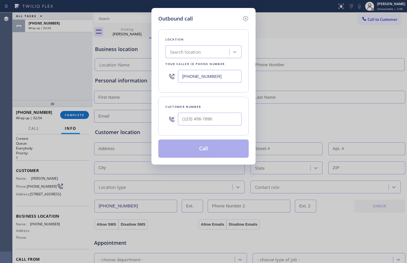
type input "[PHONE_NUMBER]"
click at [188, 120] on input "(___) ___-____" at bounding box center [210, 119] width 64 height 13
paste input "425) 891-3752"
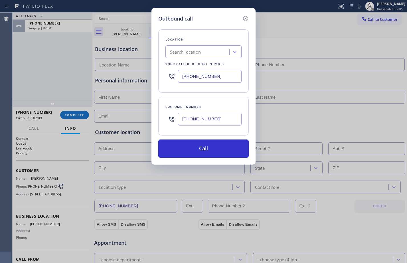
drag, startPoint x: 220, startPoint y: 119, endPoint x: 128, endPoint y: 115, distance: 91.8
click at [129, 115] on div "Outbound call Location Search location Your caller id phone number [PHONE_NUMBE…" at bounding box center [203, 131] width 407 height 263
type input "(___) ___-____"
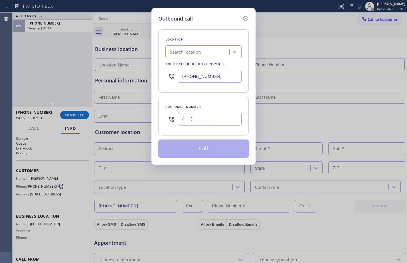
click at [218, 115] on input "(___) ___-____" at bounding box center [210, 119] width 64 height 13
paste input "206) 250-7611"
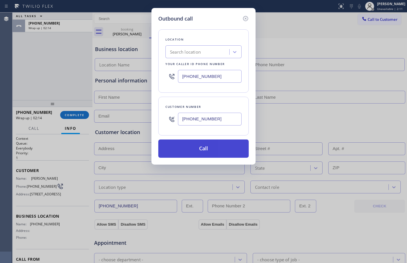
click at [210, 151] on button "Call" at bounding box center [203, 148] width 90 height 18
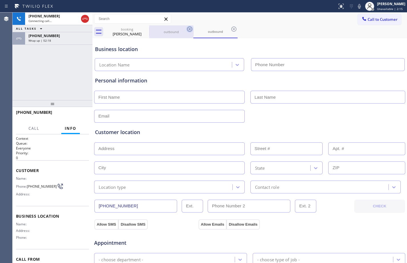
click at [188, 29] on icon at bounding box center [189, 29] width 7 height 7
click at [168, 34] on div "outbound" at bounding box center [171, 31] width 43 height 13
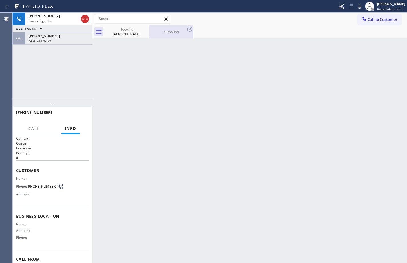
click at [168, 35] on div "outbound" at bounding box center [171, 31] width 43 height 13
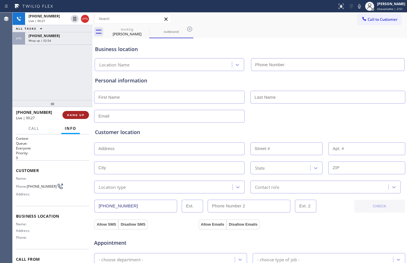
click at [77, 114] on span "HANG UP" at bounding box center [75, 115] width 17 height 4
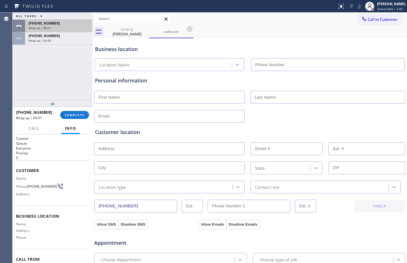
click at [58, 26] on div "[PHONE_NUMBER] Wrap up | 00:01" at bounding box center [57, 26] width 65 height 13
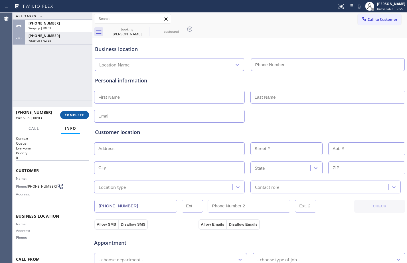
click at [80, 113] on span "COMPLETE" at bounding box center [75, 115] width 20 height 4
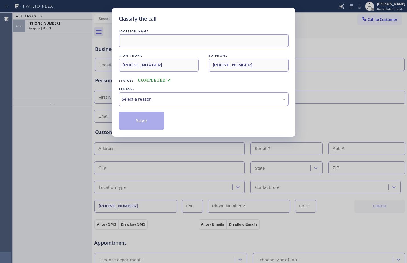
click at [168, 97] on div "Select a reason" at bounding box center [204, 99] width 164 height 7
click at [158, 123] on button "Save" at bounding box center [142, 120] width 46 height 18
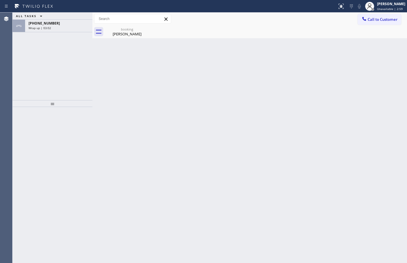
click at [52, 26] on div "Wrap up | 03:02" at bounding box center [58, 28] width 60 height 4
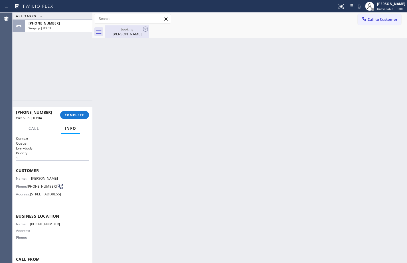
click at [123, 32] on div "[PERSON_NAME]" at bounding box center [126, 33] width 43 height 5
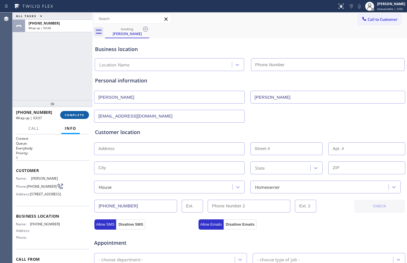
click at [76, 117] on span "COMPLETE" at bounding box center [75, 115] width 20 height 4
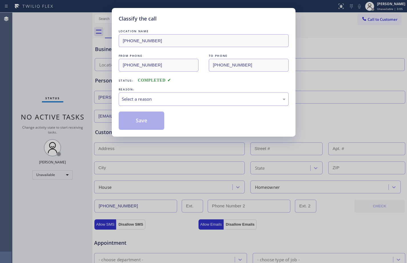
click at [198, 104] on div "Select a reason" at bounding box center [204, 98] width 170 height 13
click at [155, 123] on button "Save" at bounding box center [142, 120] width 46 height 18
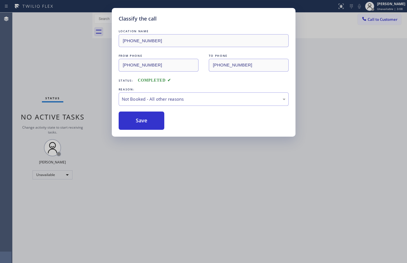
click at [369, 63] on div "Classify the call LOCATION NAME [PHONE_NUMBER] FROM PHONE [PHONE_NUMBER] TO PHO…" at bounding box center [203, 131] width 407 height 263
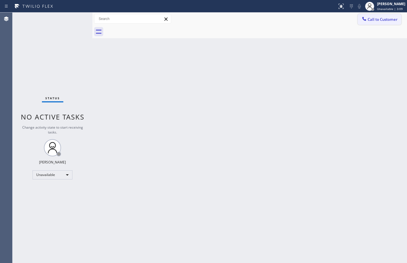
click at [383, 18] on span "Call to Customer" at bounding box center [382, 19] width 30 height 5
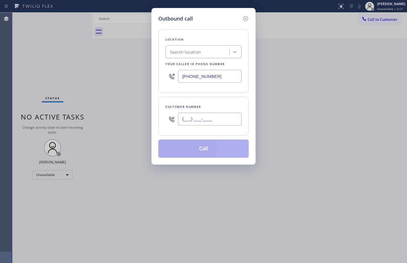
click at [203, 122] on input "(___) ___-____" at bounding box center [210, 119] width 64 height 13
paste input "206) 250-7611"
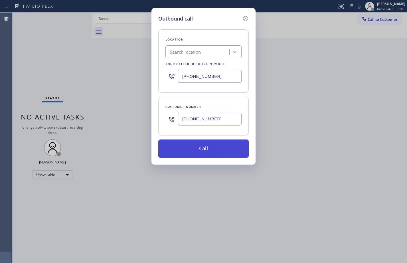
type input "[PHONE_NUMBER]"
click at [209, 147] on button "Call" at bounding box center [203, 148] width 90 height 18
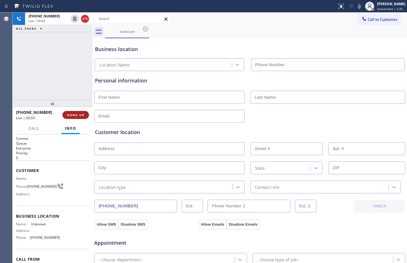
click at [79, 114] on span "HANG UP" at bounding box center [75, 115] width 17 height 4
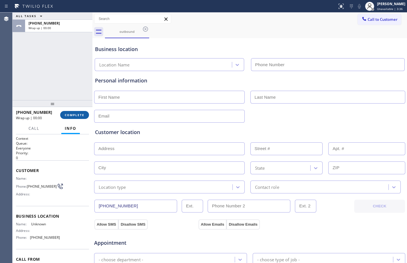
click at [79, 114] on span "COMPLETE" at bounding box center [75, 115] width 20 height 4
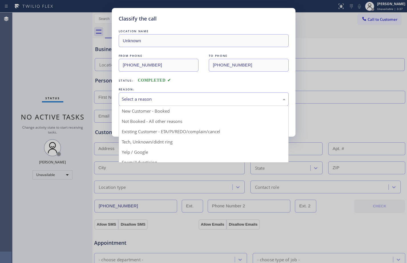
click at [161, 101] on div "Select a reason" at bounding box center [204, 99] width 164 height 7
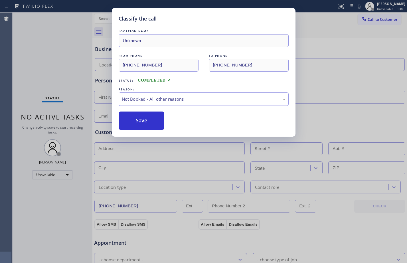
click at [165, 119] on div "Save" at bounding box center [204, 120] width 170 height 18
click at [159, 119] on button "Save" at bounding box center [142, 120] width 46 height 18
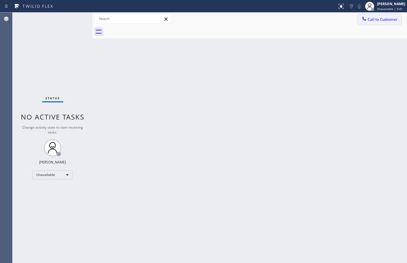
click at [383, 24] on button "Call to Customer" at bounding box center [379, 19] width 44 height 11
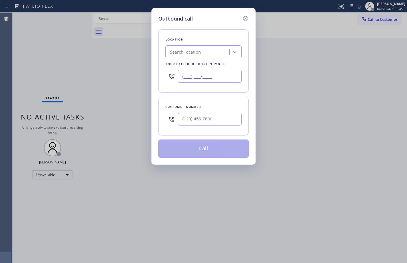
click at [205, 77] on input "(___) ___-____" at bounding box center [210, 76] width 64 height 13
paste input "text"
type input "(___) ___-____"
drag, startPoint x: 317, startPoint y: 127, endPoint x: 393, endPoint y: 158, distance: 81.9
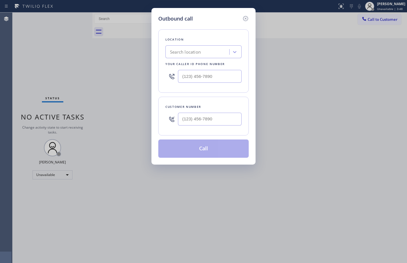
click at [319, 132] on div "Outbound call Location Search location Your caller id phone number Customer num…" at bounding box center [203, 131] width 407 height 263
click at [209, 79] on input "(___) ___-____" at bounding box center [210, 76] width 64 height 13
paste input "424) 324-3931"
type input "[PHONE_NUMBER]"
click at [220, 121] on input "text" at bounding box center [210, 119] width 64 height 13
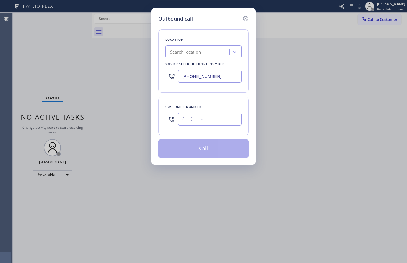
paste input "425) 891-3752"
type input "[PHONE_NUMBER]"
click at [209, 151] on button "Call" at bounding box center [203, 148] width 90 height 18
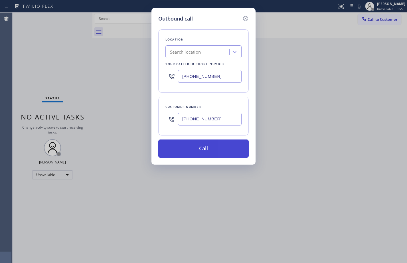
click at [209, 151] on button "Call" at bounding box center [203, 148] width 90 height 18
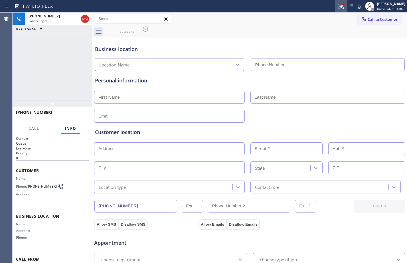
click at [337, 9] on icon at bounding box center [340, 6] width 7 height 7
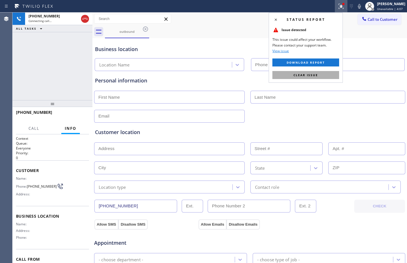
click at [315, 76] on span "Clear issue" at bounding box center [305, 75] width 25 height 4
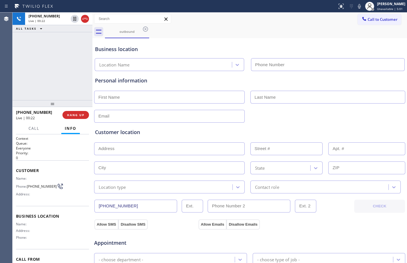
click at [45, 68] on div "[PHONE_NUMBER] Live | 00:22 ALL TASKS ALL TASKS ACTIVE TASKS TASKS IN WRAP UP" at bounding box center [53, 56] width 80 height 87
click at [75, 115] on span "HANG UP" at bounding box center [75, 115] width 17 height 4
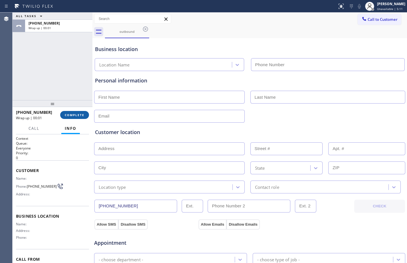
click at [75, 116] on span "COMPLETE" at bounding box center [75, 115] width 20 height 4
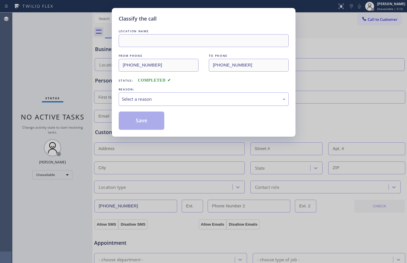
click at [191, 102] on div "Select a reason" at bounding box center [204, 98] width 170 height 13
click at [155, 118] on button "Save" at bounding box center [142, 120] width 46 height 18
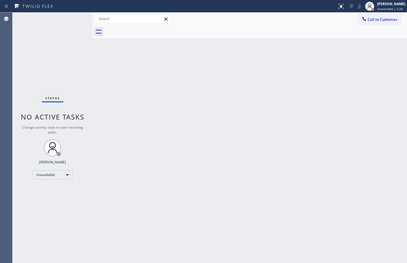
click at [19, 65] on div "Status No active tasks Change activity state to start receiving tasks. [PERSON_…" at bounding box center [53, 138] width 80 height 250
click at [381, 19] on span "Call to Customer" at bounding box center [382, 19] width 30 height 5
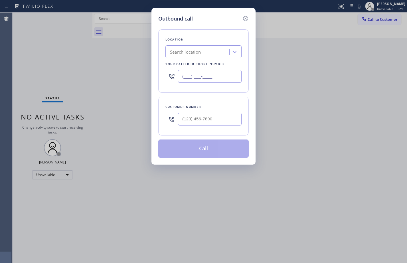
click at [202, 72] on input "(___) ___-____" at bounding box center [210, 76] width 64 height 13
paste input "424) 324-3931"
type input "[PHONE_NUMBER]"
click at [219, 117] on input "(___) ___-____" at bounding box center [210, 119] width 64 height 13
paste input "206) 250-7611"
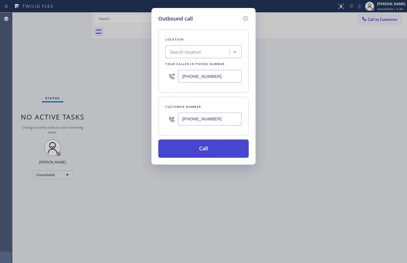
click at [205, 152] on button "Call" at bounding box center [203, 148] width 90 height 18
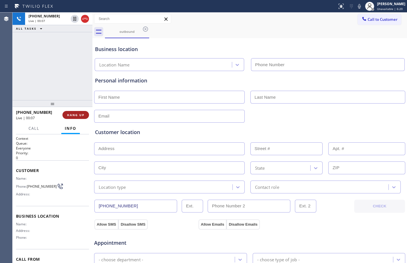
click at [75, 116] on span "HANG UP" at bounding box center [75, 115] width 17 height 4
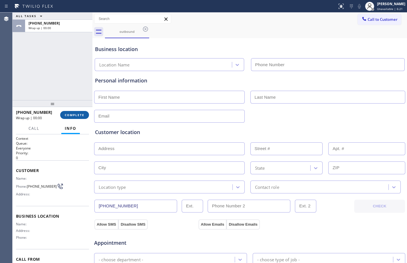
click at [75, 116] on span "COMPLETE" at bounding box center [75, 115] width 20 height 4
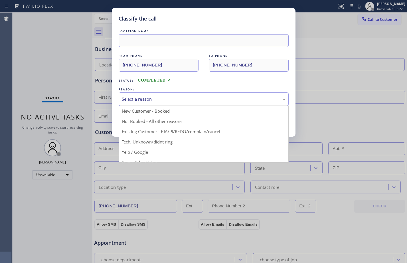
click at [129, 99] on div "Select a reason" at bounding box center [204, 99] width 164 height 7
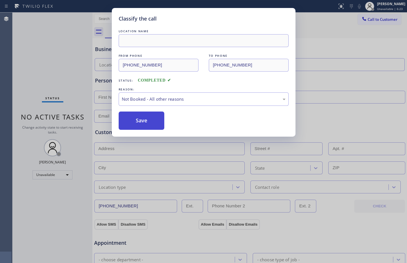
click at [132, 118] on button "Save" at bounding box center [142, 120] width 46 height 18
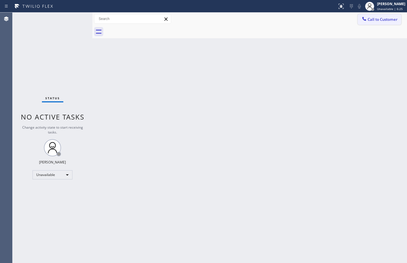
click at [381, 20] on span "Call to Customer" at bounding box center [382, 19] width 30 height 5
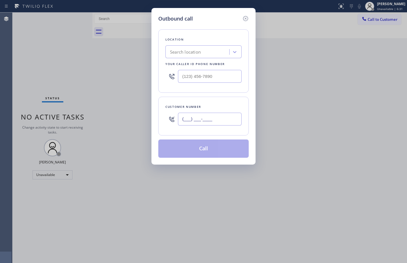
click at [228, 118] on input "(___) ___-____" at bounding box center [210, 119] width 64 height 13
paste input "425) 891-3752"
type input "[PHONE_NUMBER]"
click at [223, 73] on input "(___) ___-____" at bounding box center [210, 76] width 64 height 13
paste input "424) 324-3931"
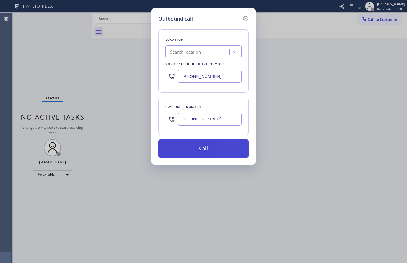
type input "[PHONE_NUMBER]"
click at [194, 152] on button "Call" at bounding box center [203, 148] width 90 height 18
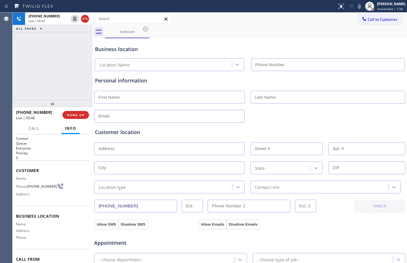
click at [65, 67] on div "[PHONE_NUMBER] Live | 00:47 ALL TASKS ALL TASKS ACTIVE TASKS TASKS IN WRAP UP" at bounding box center [53, 56] width 80 height 87
click at [75, 116] on span "HANG UP" at bounding box center [75, 115] width 17 height 4
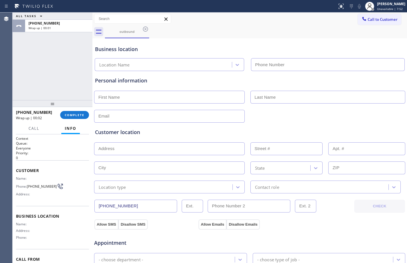
click at [153, 97] on input "text" at bounding box center [169, 97] width 150 height 13
type input "[PERSON_NAME]"
click at [183, 117] on input "text" at bounding box center [169, 116] width 150 height 13
click at [164, 116] on input "text" at bounding box center [169, 116] width 150 height 13
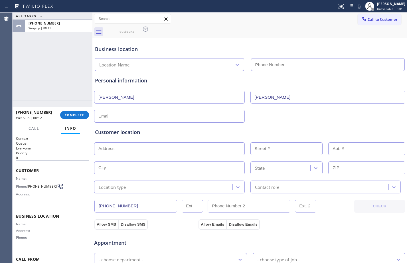
paste input "[EMAIL_ADDRESS][DOMAIN_NAME]"
type input "[EMAIL_ADDRESS][DOMAIN_NAME]"
click at [140, 151] on input "text" at bounding box center [169, 148] width 150 height 13
click at [152, 147] on input "text" at bounding box center [169, 148] width 150 height 13
paste input "[STREET_ADDRESS],"
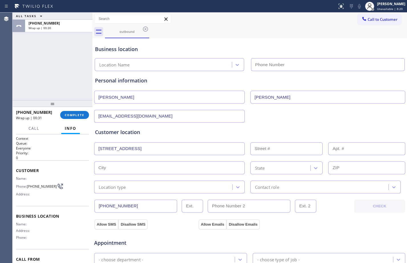
type input "[STREET_ADDRESS]"
type input "14304"
type input "[PERSON_NAME]"
type input "98052"
click at [183, 155] on div "Customer location >> ADD NEW ADDRESS << + NEW ADDRESS [STREET_ADDRESS][US_STATE…" at bounding box center [249, 160] width 309 height 65
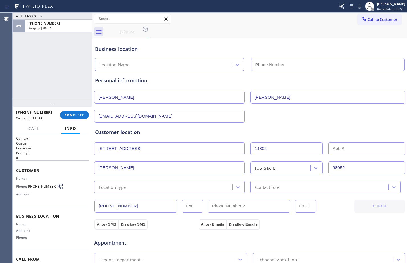
click at [176, 148] on input "[STREET_ADDRESS]" at bounding box center [169, 148] width 150 height 13
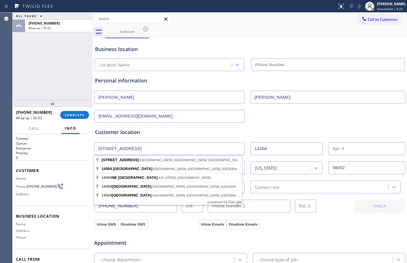
drag, startPoint x: 176, startPoint y: 148, endPoint x: 42, endPoint y: 150, distance: 133.6
click at [44, 150] on div "ALL TASKS ALL TASKS ACTIVE TASKS TASKS IN WRAP UP [PHONE_NUMBER] Wrap up | 00:3…" at bounding box center [210, 138] width 394 height 250
paste input "[GEOGRAPHIC_DATA], WA 98052,"
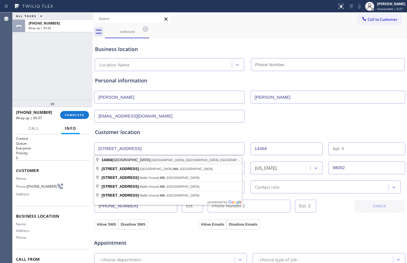
type input "[STREET_ADDRESS]"
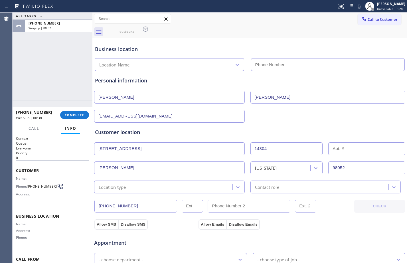
click at [152, 189] on div "Location type" at bounding box center [164, 187] width 136 height 10
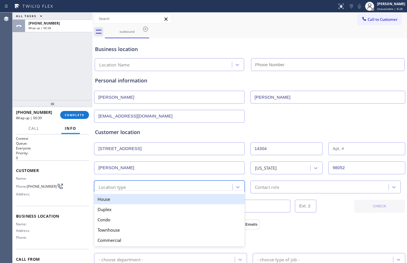
click at [146, 197] on div "House" at bounding box center [169, 199] width 150 height 10
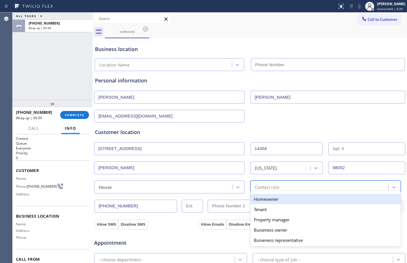
click at [262, 184] on div "Contact role" at bounding box center [267, 186] width 24 height 7
click at [259, 199] on div "Homeowner" at bounding box center [325, 199] width 150 height 10
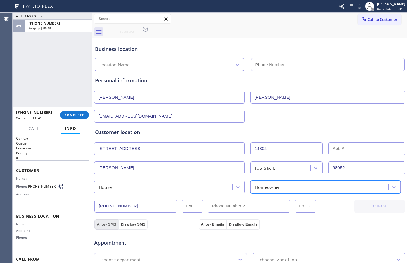
click at [110, 220] on button "Allow SMS" at bounding box center [106, 224] width 24 height 10
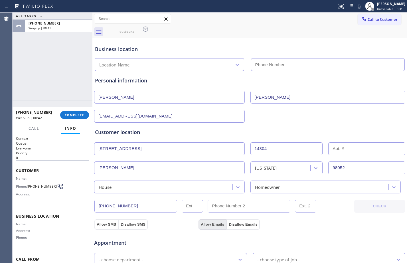
click at [206, 225] on button "Allow Emails" at bounding box center [212, 224] width 28 height 10
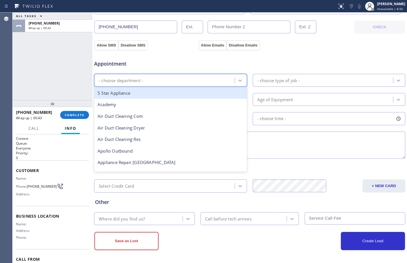
click at [138, 76] on div "- choose department -" at bounding box center [165, 80] width 139 height 10
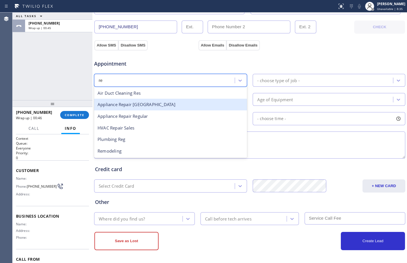
type input "reg"
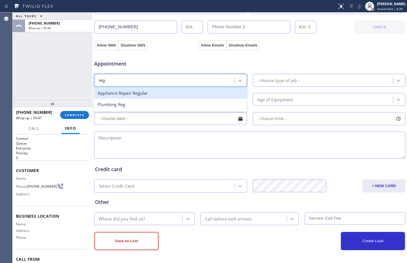
click at [140, 94] on div "Appliance Repair Regular" at bounding box center [170, 93] width 153 height 12
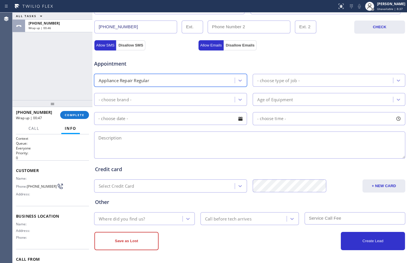
click at [327, 83] on div "- choose type of job -" at bounding box center [323, 80] width 139 height 10
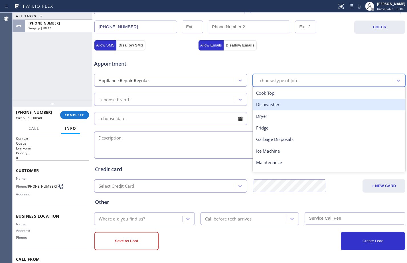
click at [281, 106] on div "Dishwasher" at bounding box center [328, 105] width 153 height 12
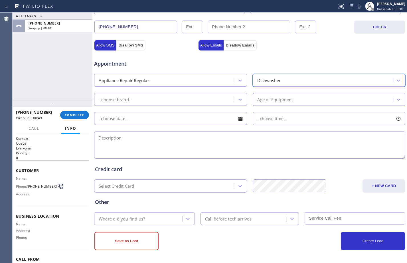
click at [195, 97] on div "- choose brand -" at bounding box center [165, 99] width 139 height 10
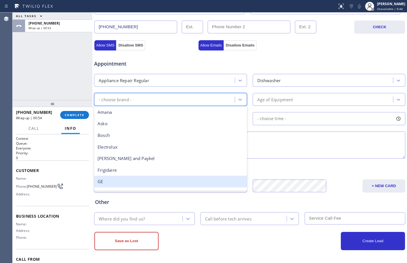
scroll to position [125, 0]
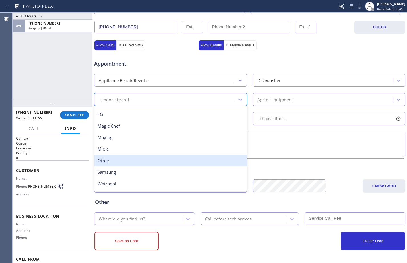
click at [119, 164] on div "Other" at bounding box center [170, 161] width 153 height 12
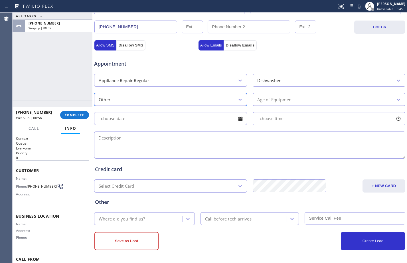
click at [318, 100] on div "Age of Equipment" at bounding box center [323, 99] width 139 height 10
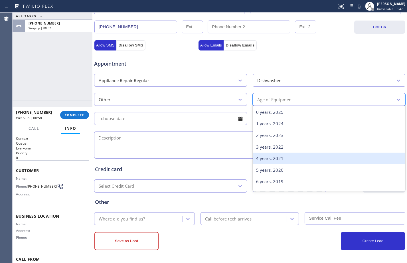
click at [279, 149] on div "3 years, 2022" at bounding box center [328, 147] width 153 height 12
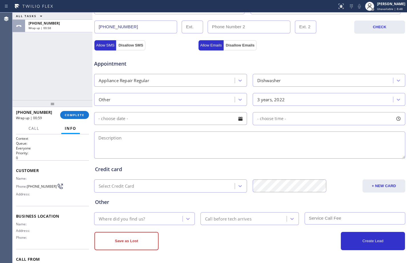
click at [171, 120] on input "text" at bounding box center [170, 118] width 153 height 13
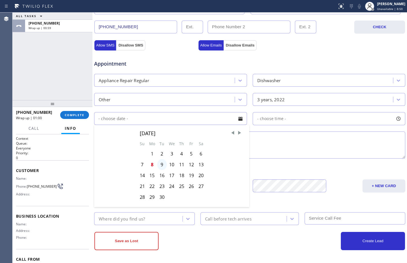
click at [160, 164] on div "9" at bounding box center [162, 164] width 10 height 11
type input "[DATE]"
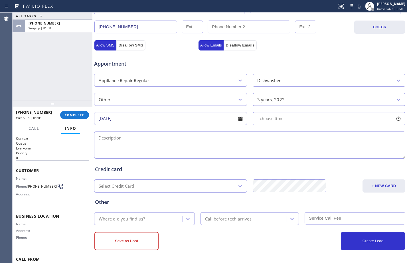
click at [272, 121] on span "- choose time -" at bounding box center [271, 118] width 29 height 5
drag, startPoint x: 260, startPoint y: 156, endPoint x: 283, endPoint y: 160, distance: 24.0
click at [283, 160] on div "FROM TILL 8:00 AM 8:00 AM" at bounding box center [324, 145] width 144 height 41
drag, startPoint x: 256, startPoint y: 153, endPoint x: 297, endPoint y: 153, distance: 41.0
click at [298, 153] on div at bounding box center [301, 153] width 7 height 12
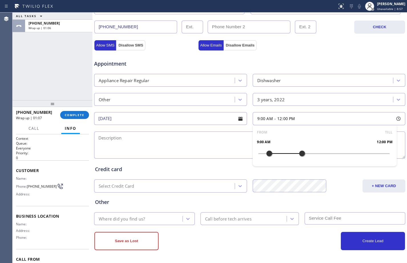
drag, startPoint x: 258, startPoint y: 153, endPoint x: 268, endPoint y: 154, distance: 10.3
click at [268, 154] on div at bounding box center [269, 153] width 7 height 12
click at [245, 144] on textarea at bounding box center [249, 144] width 311 height 27
click at [172, 140] on textarea "9-12/$85/" at bounding box center [249, 144] width 311 height 27
paste textarea "dishwasher/stop functioning/doesn't have any power"
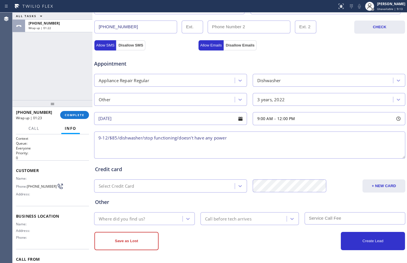
click at [118, 139] on textarea "9-12/$85/dishwasher/stop functioning/doesn't have any power" at bounding box center [249, 144] width 311 height 27
click at [136, 148] on textarea "9-12/$85/the tenant named [PERSON_NAME] will call back and confirm the brand an…" at bounding box center [249, 144] width 311 height 27
paste textarea "[STREET_ADDRESS],"
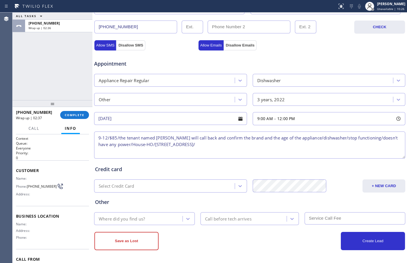
drag, startPoint x: 61, startPoint y: 55, endPoint x: 64, endPoint y: 59, distance: 4.9
click at [61, 55] on div "ALL TASKS ALL TASKS ACTIVE TASKS TASKS IN WRAP UP [PHONE_NUMBER] Wrap up | 02:36" at bounding box center [53, 56] width 80 height 87
click at [245, 146] on textarea "9-12/$85/the tenant named [PERSON_NAME] will call back and confirm the brand an…" at bounding box center [249, 144] width 311 height 27
paste textarea "5 star appliance repair"
click at [178, 146] on textarea "9-12/$85/the tenant named [PERSON_NAME] will call back and confirm the brand an…" at bounding box center [249, 144] width 311 height 27
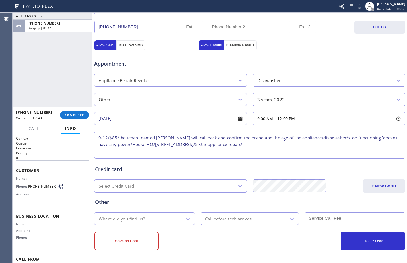
click at [284, 144] on textarea "9-12/$85/the tenant named [PERSON_NAME] will call back and confirm the brand an…" at bounding box center [249, 144] width 311 height 27
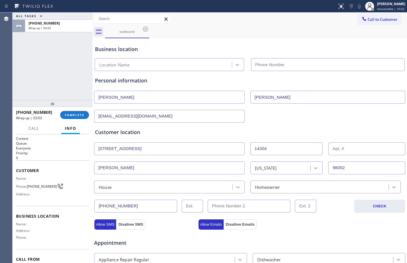
scroll to position [179, 0]
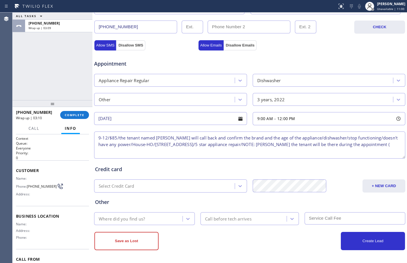
click at [147, 152] on textarea "9-12/$85/the tenant named [PERSON_NAME] will call back and confirm the brand an…" at bounding box center [249, 144] width 311 height 27
paste textarea "2062507611"
type textarea "9-12/$85/the tenant named [PERSON_NAME] will call back and confirm the brand an…"
click at [150, 196] on div "Other Where did you find us? Call before tech arrives" at bounding box center [249, 208] width 311 height 32
click at [156, 190] on div "Other Where did you find us? Call before tech arrives" at bounding box center [249, 207] width 311 height 35
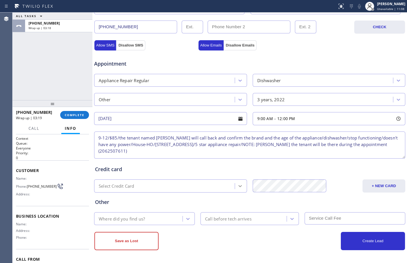
click at [238, 182] on div at bounding box center [240, 186] width 10 height 10
click at [257, 203] on div "Other" at bounding box center [249, 202] width 309 height 8
click at [137, 217] on div "Where did you find us?" at bounding box center [122, 218] width 46 height 7
type input "g"
click at [189, 222] on div at bounding box center [188, 218] width 10 height 10
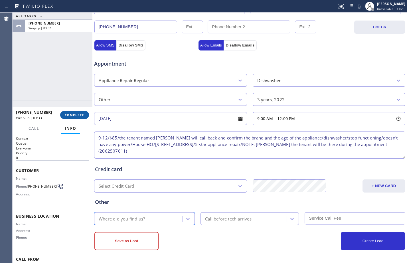
click at [81, 115] on span "COMPLETE" at bounding box center [75, 115] width 20 height 4
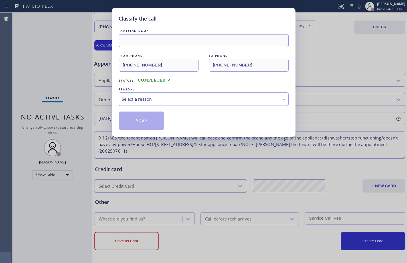
drag, startPoint x: 242, startPoint y: 155, endPoint x: 227, endPoint y: 153, distance: 14.8
click at [241, 155] on div "Classify the call LOCATION NAME FROM PHONE [PHONE_NUMBER] TO PHONE [PHONE_NUMBE…" at bounding box center [203, 131] width 407 height 263
click at [274, 100] on div "Select a reason" at bounding box center [204, 99] width 164 height 7
click at [141, 122] on button "Save" at bounding box center [142, 120] width 46 height 18
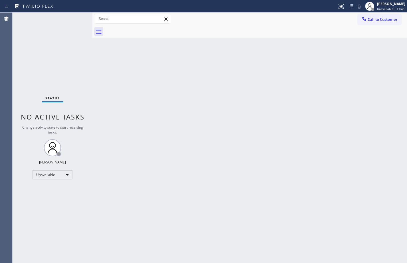
click at [61, 83] on div "Status No active tasks Change activity state to start receiving tasks. [PERSON_…" at bounding box center [53, 138] width 80 height 250
click at [57, 175] on div "Unavailable" at bounding box center [52, 174] width 40 height 9
click at [53, 191] on li "Available" at bounding box center [52, 189] width 39 height 7
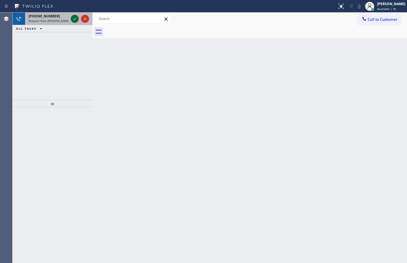
click at [74, 21] on icon at bounding box center [74, 18] width 7 height 7
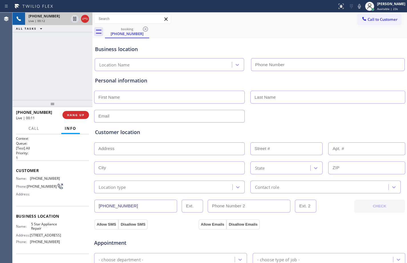
click at [41, 76] on div "[PHONE_NUMBER] Live | 00:12 ALL TASKS ALL TASKS ACTIVE TASKS TASKS IN WRAP UP" at bounding box center [53, 56] width 80 height 87
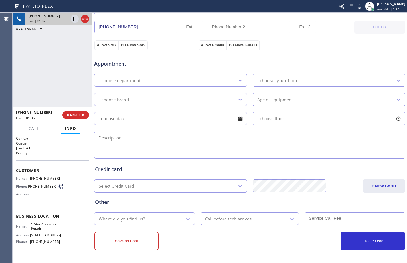
click at [219, 240] on div "Save as Lost" at bounding box center [171, 241] width 155 height 18
click at [175, 202] on div "Other" at bounding box center [249, 202] width 309 height 8
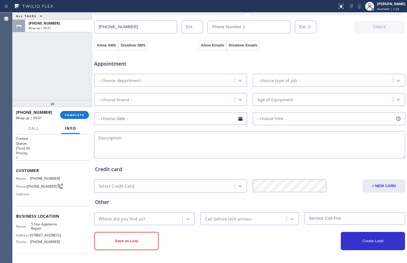
scroll to position [0, 0]
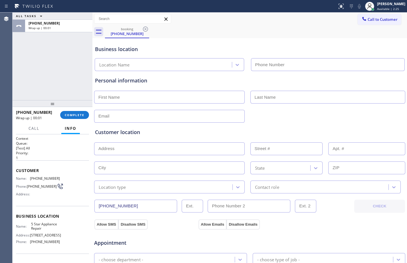
click at [172, 97] on input "text" at bounding box center [169, 97] width 150 height 13
click at [141, 100] on input "text" at bounding box center [169, 97] width 150 height 13
click at [392, 0] on div "[PERSON_NAME] Available | 2:33" at bounding box center [385, 6] width 44 height 13
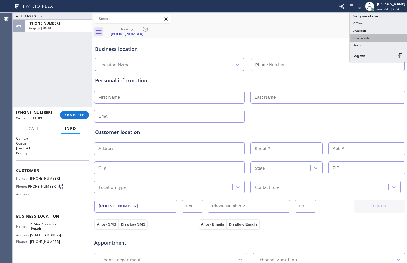
click at [368, 36] on button "Unavailable" at bounding box center [378, 37] width 57 height 7
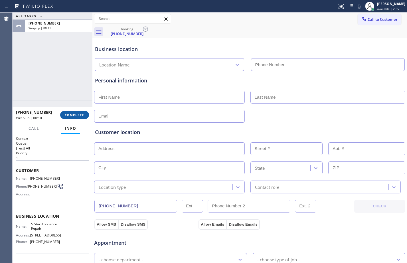
click at [73, 111] on button "COMPLETE" at bounding box center [74, 115] width 29 height 8
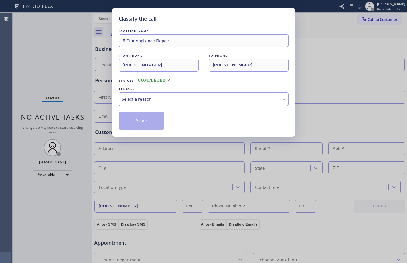
click at [160, 100] on div "Select a reason" at bounding box center [204, 99] width 164 height 7
click at [134, 123] on button "Save" at bounding box center [142, 120] width 46 height 18
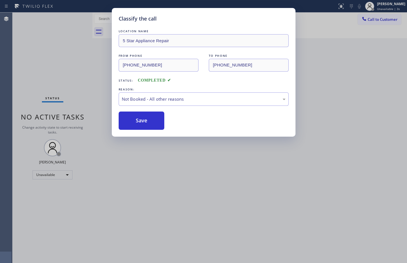
click at [76, 74] on div "Classify the call LOCATION NAME Wolf Appliance Repair Pros FROM PHONE [PHONE_NU…" at bounding box center [210, 138] width 394 height 250
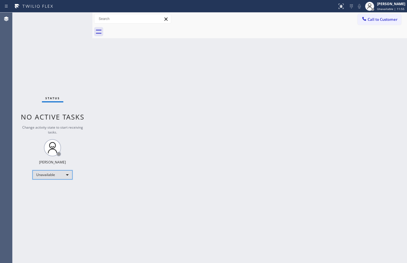
click at [65, 173] on div "Unavailable" at bounding box center [52, 174] width 40 height 9
click at [64, 204] on li "Break" at bounding box center [52, 204] width 39 height 7
